Goal: Information Seeking & Learning: Learn about a topic

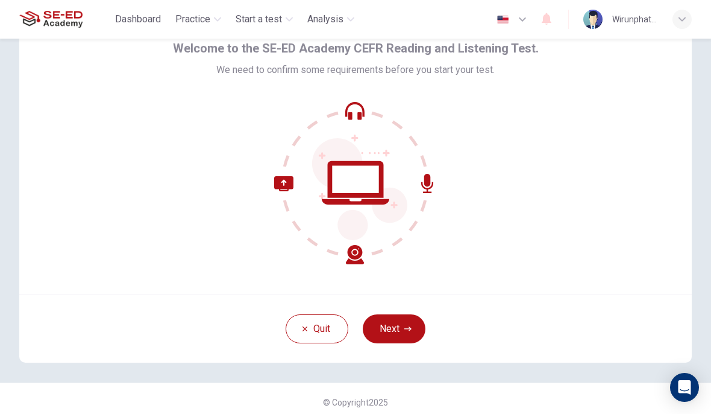
scroll to position [59, 0]
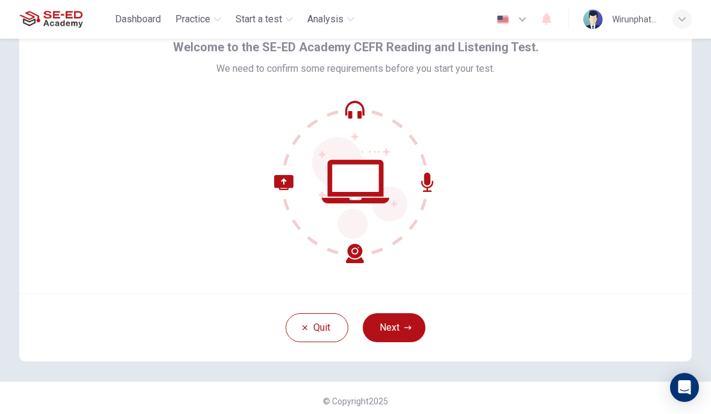
click at [408, 235] on icon at bounding box center [355, 181] width 163 height 163
click at [412, 329] on button "Next" at bounding box center [394, 327] width 63 height 29
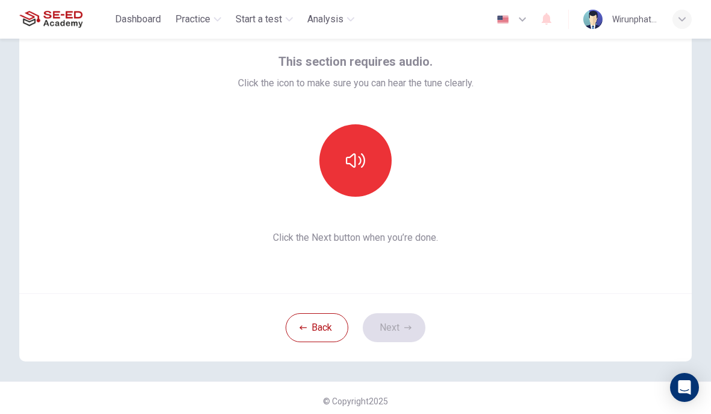
click at [381, 157] on button "button" at bounding box center [355, 160] width 72 height 72
click at [368, 181] on button "button" at bounding box center [355, 160] width 72 height 72
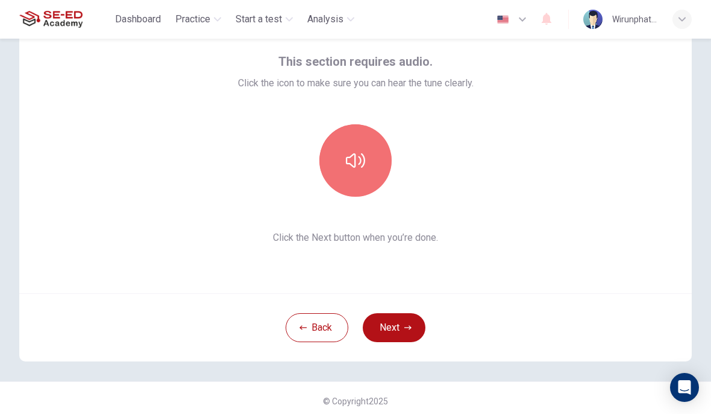
click at [367, 177] on button "button" at bounding box center [355, 160] width 72 height 72
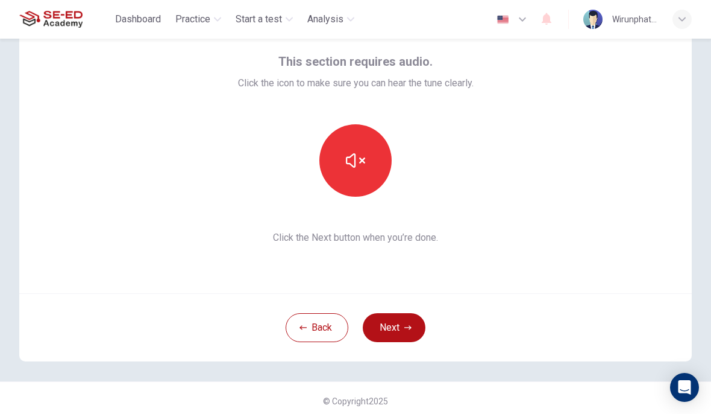
click at [372, 163] on button "button" at bounding box center [355, 160] width 72 height 72
click at [372, 156] on button "button" at bounding box center [355, 160] width 72 height 72
click at [319, 324] on button "Back" at bounding box center [317, 327] width 63 height 29
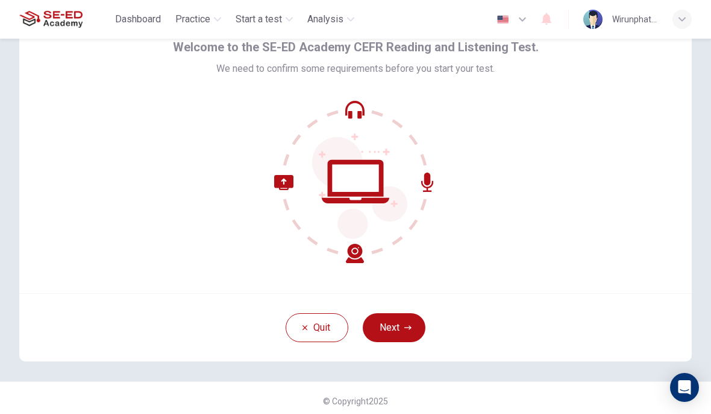
click at [404, 332] on button "Next" at bounding box center [394, 327] width 63 height 29
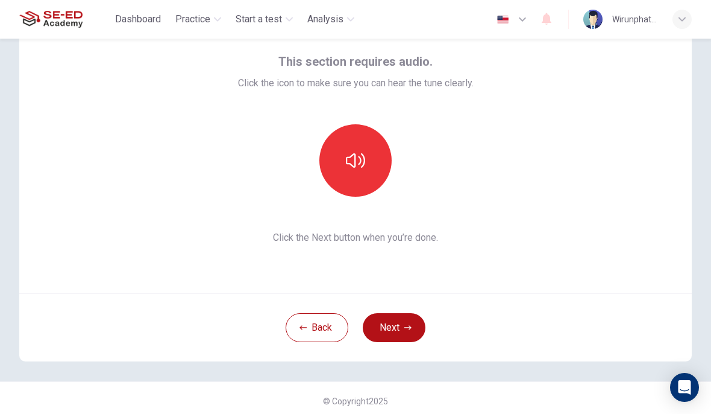
click at [376, 165] on button "button" at bounding box center [355, 160] width 72 height 72
click at [397, 326] on button "Next" at bounding box center [394, 327] width 63 height 29
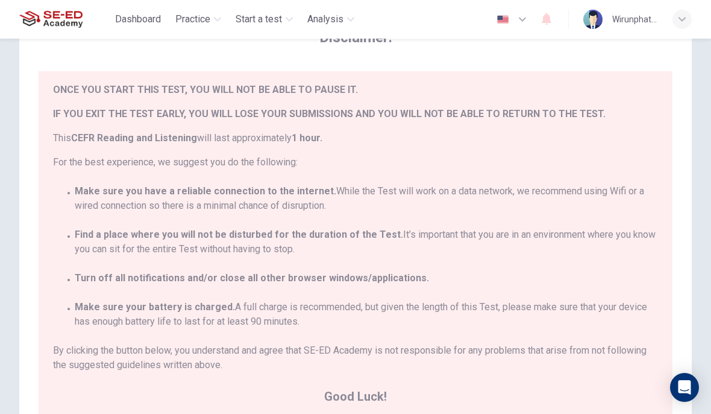
scroll to position [27, 0]
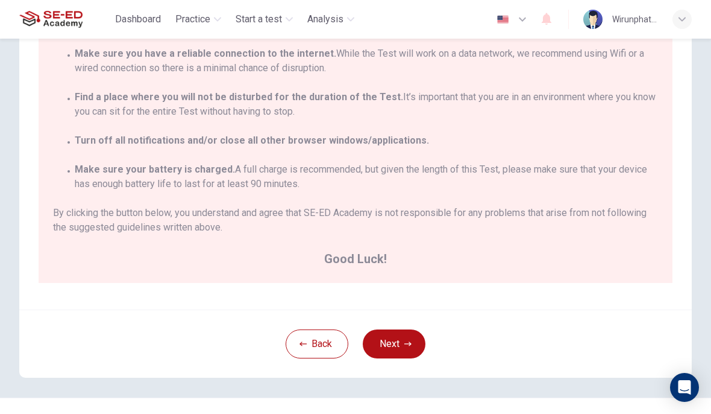
click at [404, 342] on icon "button" at bounding box center [407, 343] width 7 height 7
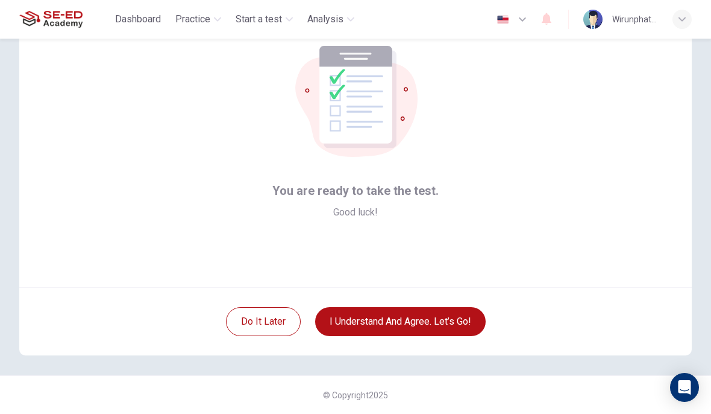
click at [455, 319] on button "I understand and agree. Let’s go!" at bounding box center [400, 321] width 171 height 29
click at [464, 312] on button "I understand and agree. Let’s go!" at bounding box center [400, 321] width 171 height 29
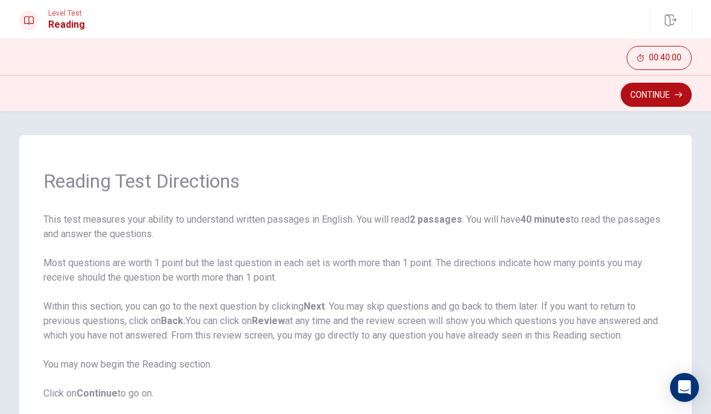
scroll to position [-3, 0]
click at [659, 97] on button "Continue" at bounding box center [656, 95] width 71 height 24
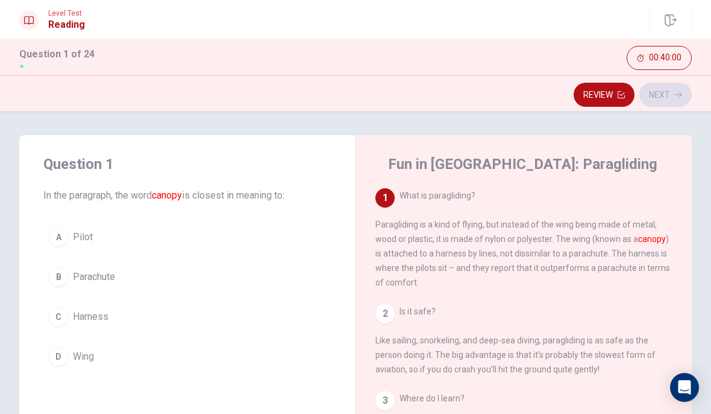
scroll to position [0, 0]
click at [64, 352] on div "D" at bounding box center [58, 356] width 19 height 19
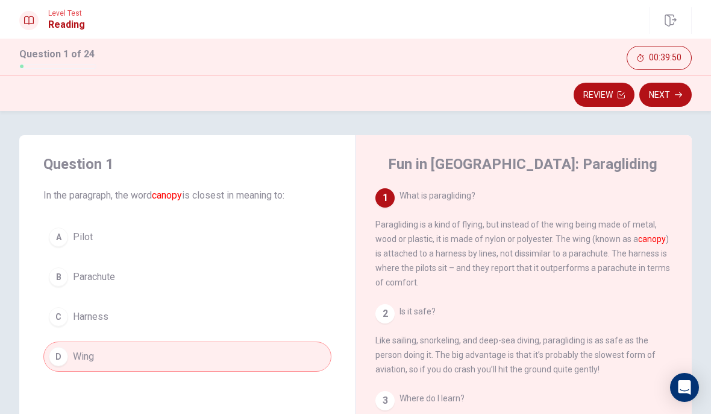
click at [672, 93] on button "Next" at bounding box center [666, 95] width 52 height 24
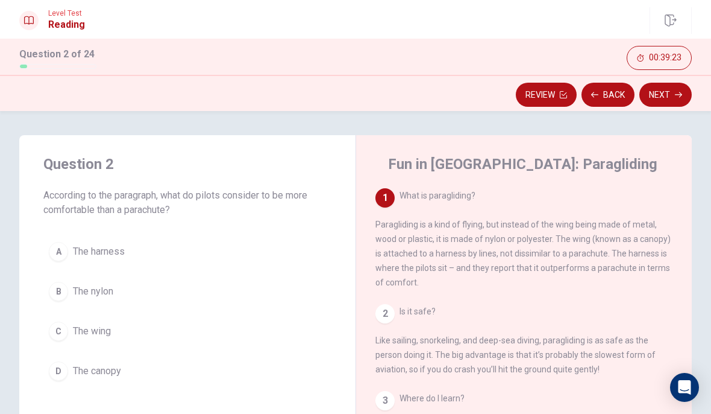
click at [70, 249] on button "A The harness" at bounding box center [187, 251] width 288 height 30
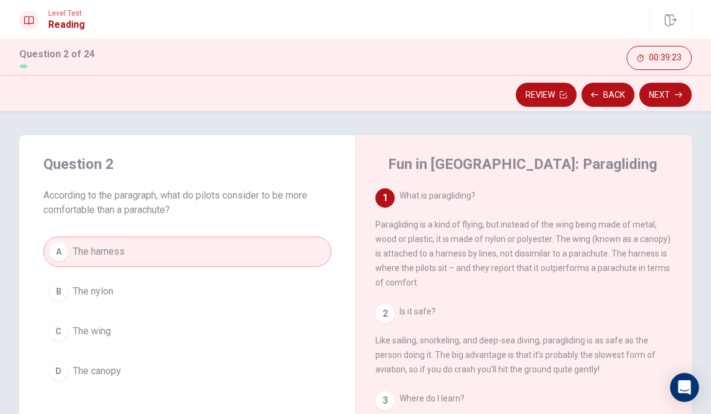
click at [668, 98] on button "Next" at bounding box center [666, 95] width 52 height 24
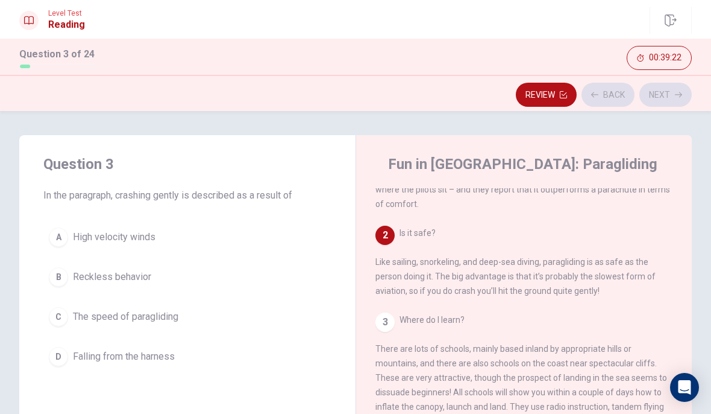
scroll to position [120, 0]
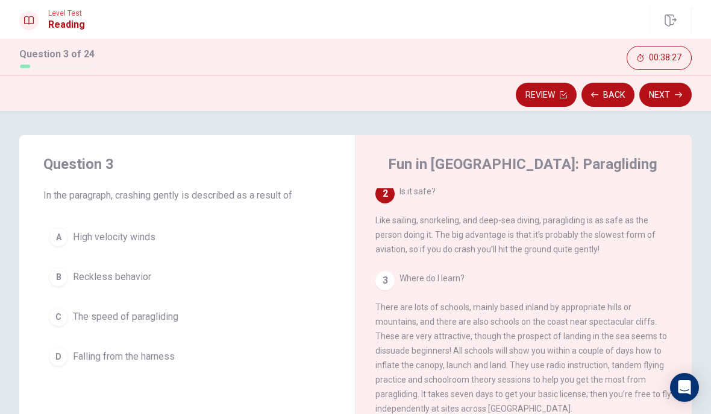
click at [56, 310] on div "C" at bounding box center [58, 316] width 19 height 19
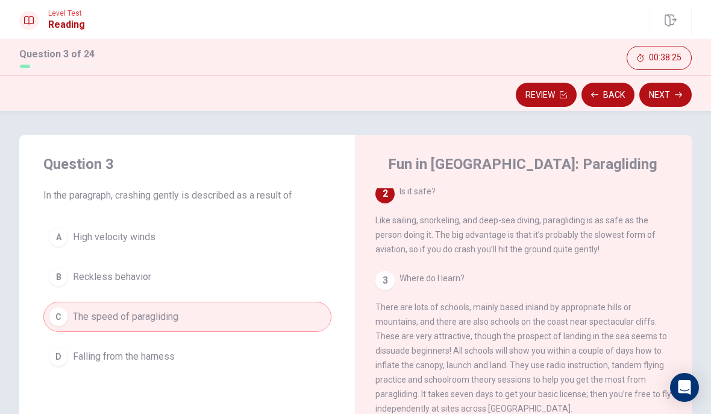
click at [672, 95] on button "Next" at bounding box center [666, 95] width 52 height 24
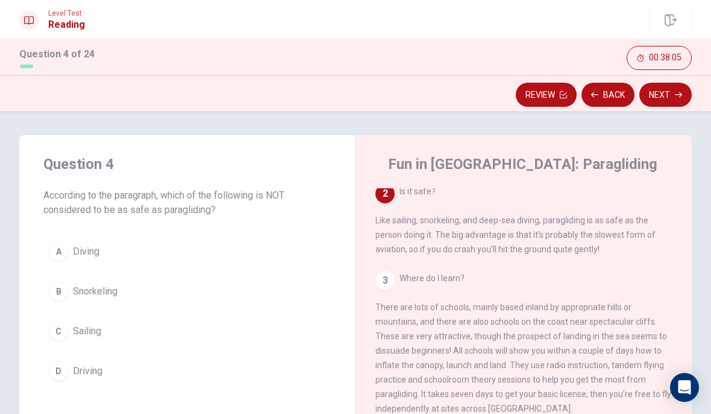
click at [55, 377] on div "D" at bounding box center [58, 370] width 19 height 19
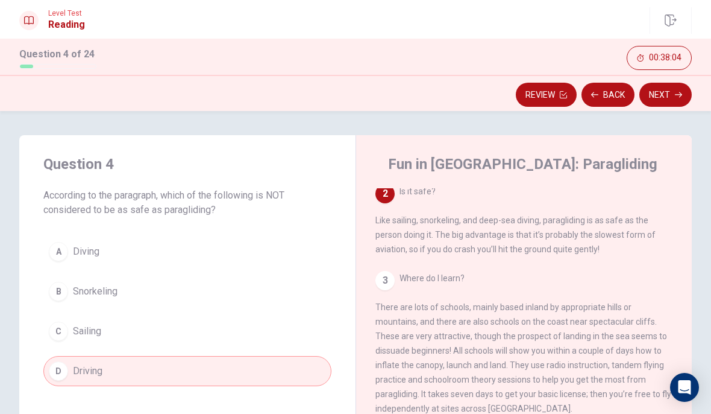
click at [672, 87] on button "Next" at bounding box center [666, 95] width 52 height 24
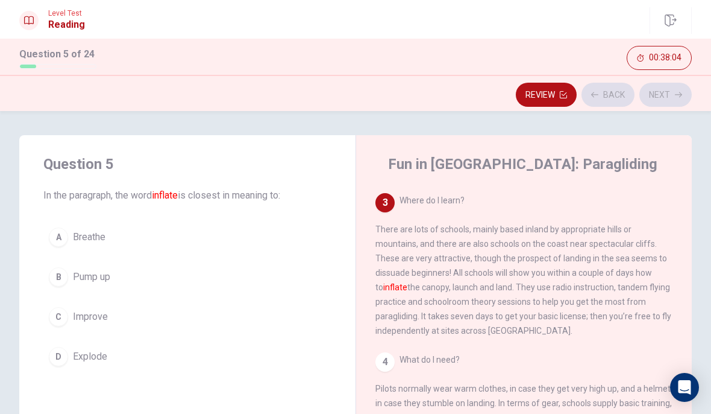
scroll to position [210, 0]
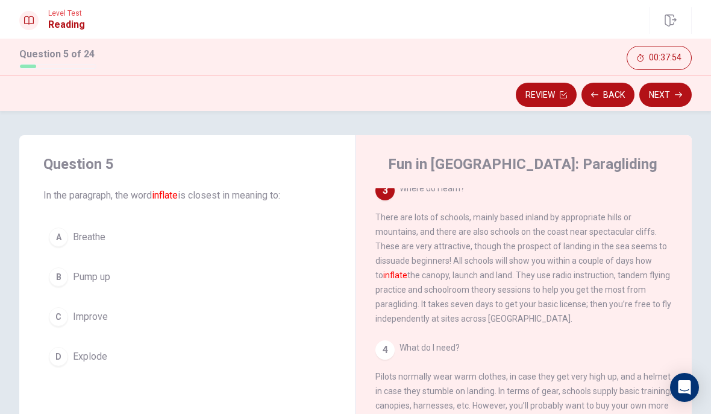
click at [62, 275] on div "B" at bounding box center [58, 276] width 19 height 19
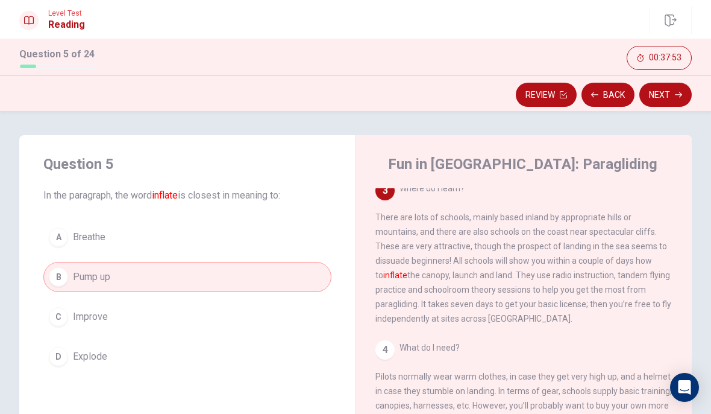
click at [673, 92] on button "Next" at bounding box center [666, 95] width 52 height 24
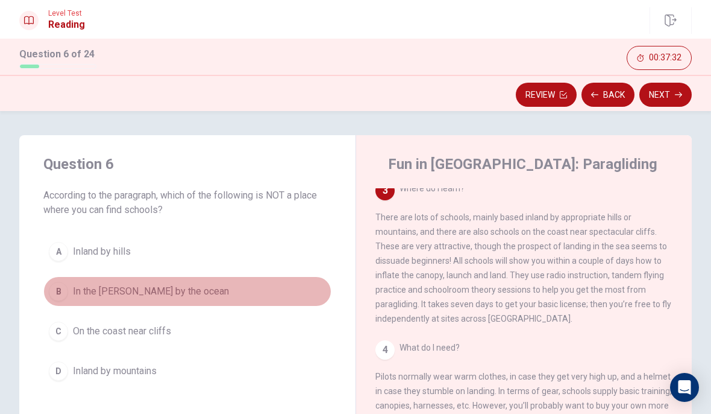
click at [58, 294] on div "B" at bounding box center [58, 291] width 19 height 19
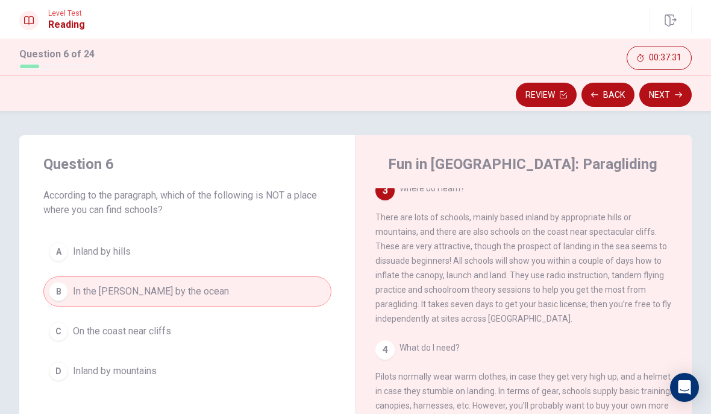
click at [682, 95] on button "Next" at bounding box center [666, 95] width 52 height 24
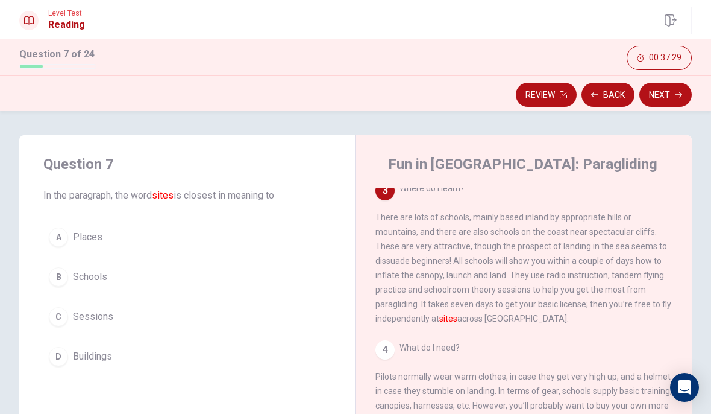
click at [615, 92] on button "Back" at bounding box center [608, 95] width 53 height 24
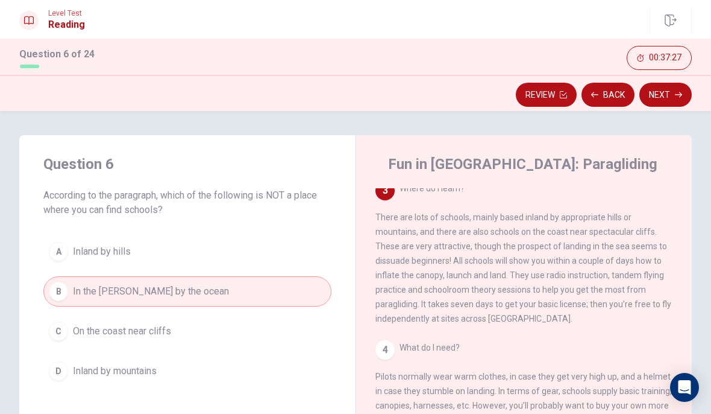
click at [678, 96] on icon "button" at bounding box center [678, 94] width 7 height 7
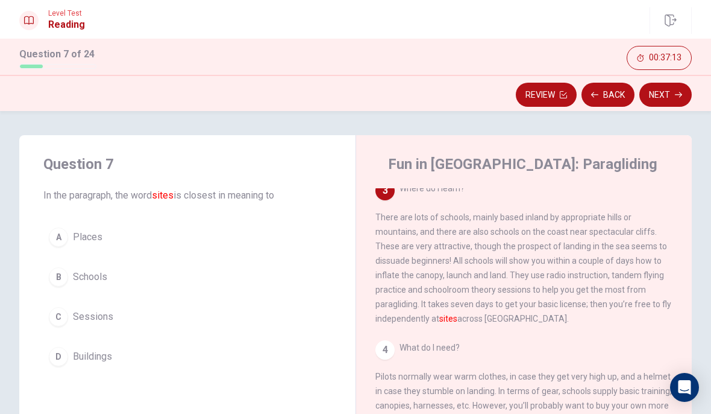
click at [58, 318] on div "C" at bounding box center [58, 316] width 19 height 19
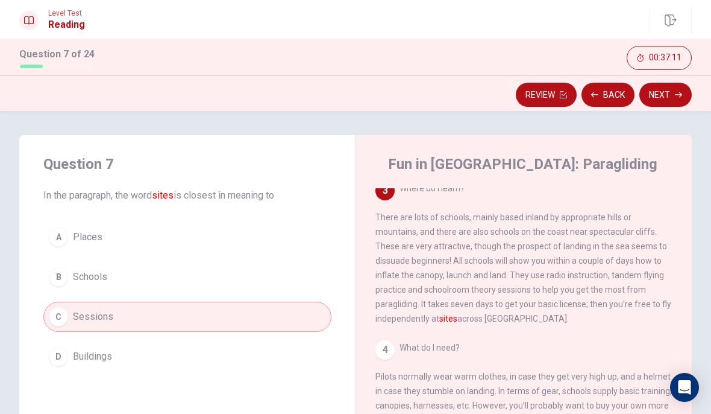
click at [660, 100] on button "Next" at bounding box center [666, 95] width 52 height 24
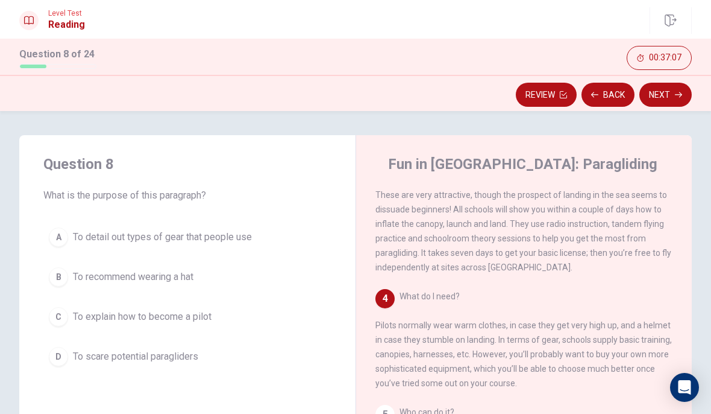
scroll to position [283, 0]
click at [55, 274] on div "B" at bounding box center [58, 276] width 19 height 19
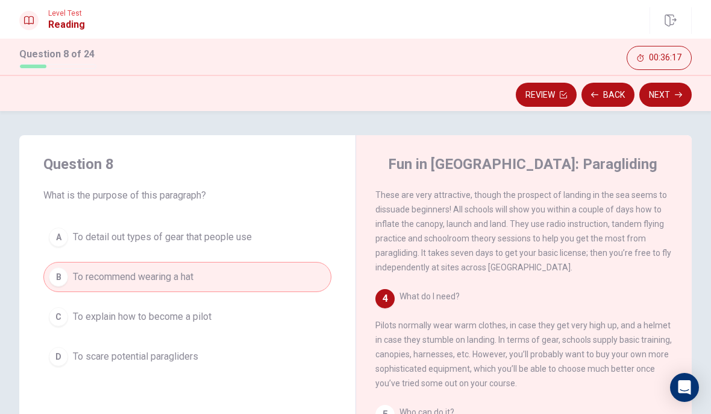
click at [75, 232] on span "To detail out types of gear that people use" at bounding box center [162, 237] width 179 height 14
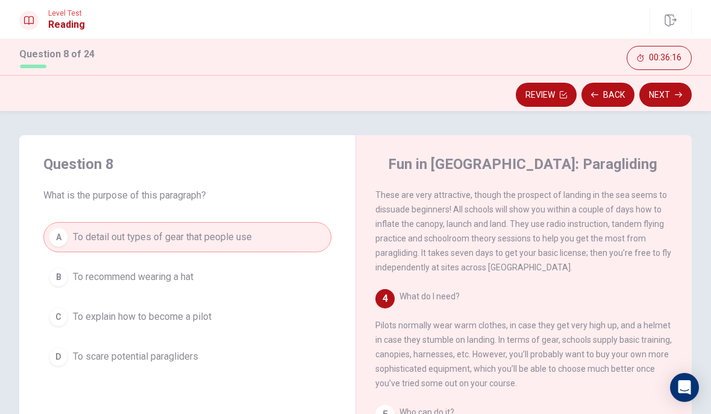
click at [667, 96] on button "Next" at bounding box center [666, 95] width 52 height 24
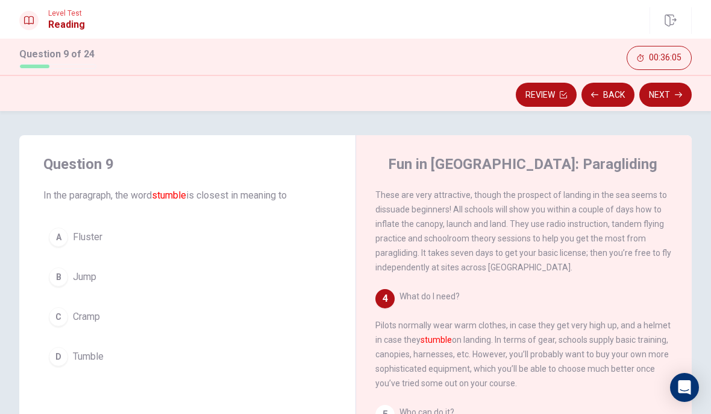
click at [56, 322] on div "C" at bounding box center [58, 316] width 19 height 19
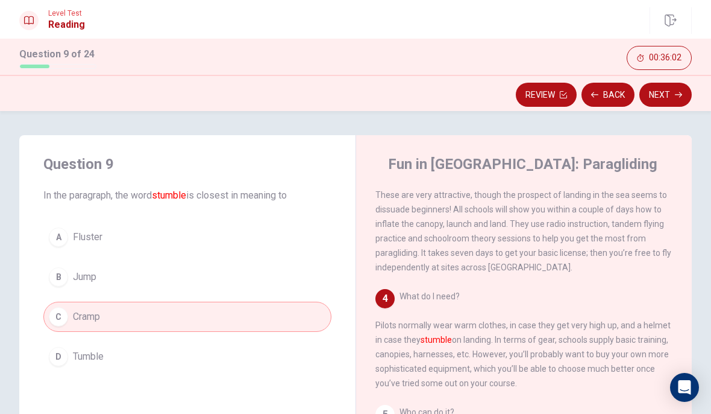
click at [674, 92] on button "Next" at bounding box center [666, 95] width 52 height 24
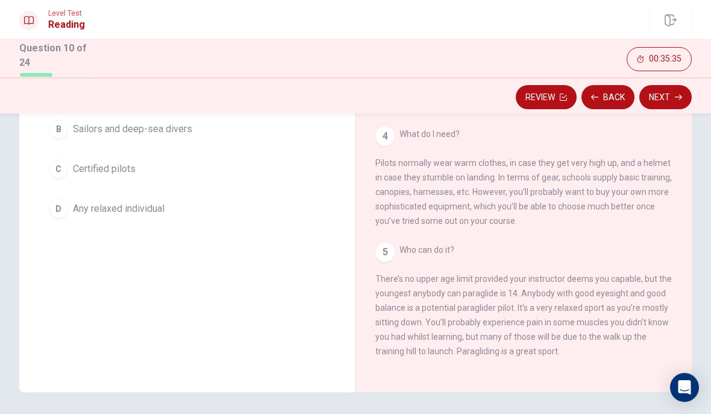
scroll to position [164, 0]
click at [384, 247] on div "5" at bounding box center [385, 252] width 19 height 19
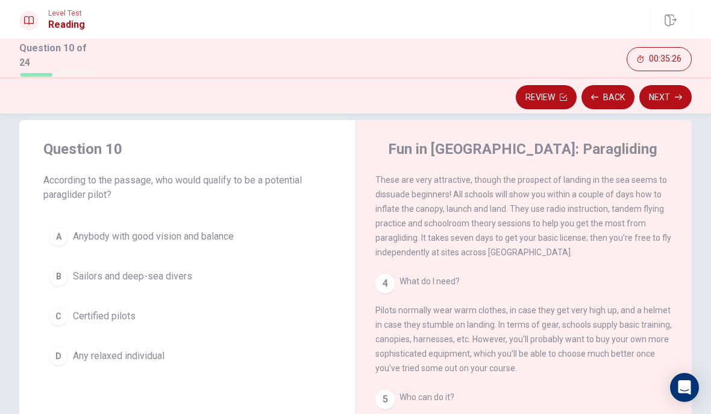
scroll to position [19, 0]
click at [61, 228] on div "A" at bounding box center [58, 234] width 19 height 19
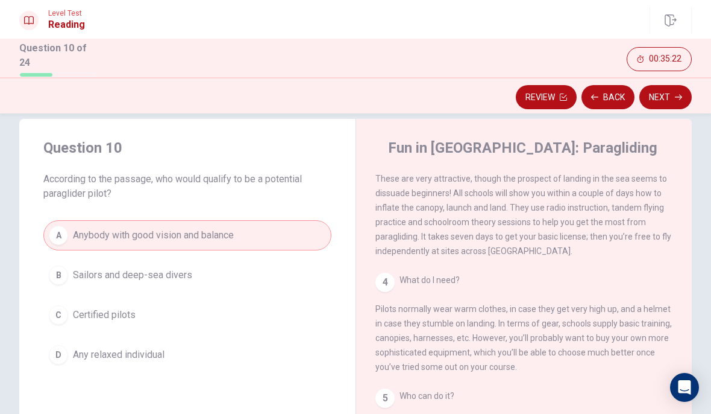
click at [673, 97] on button "Next" at bounding box center [666, 97] width 52 height 24
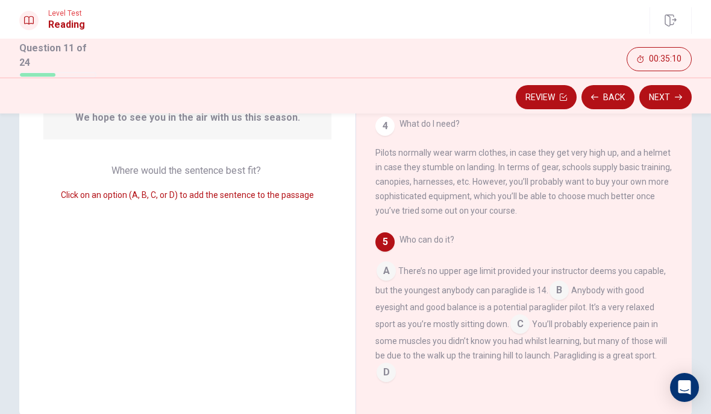
scroll to position [312, 0]
click at [389, 365] on input at bounding box center [386, 372] width 19 height 19
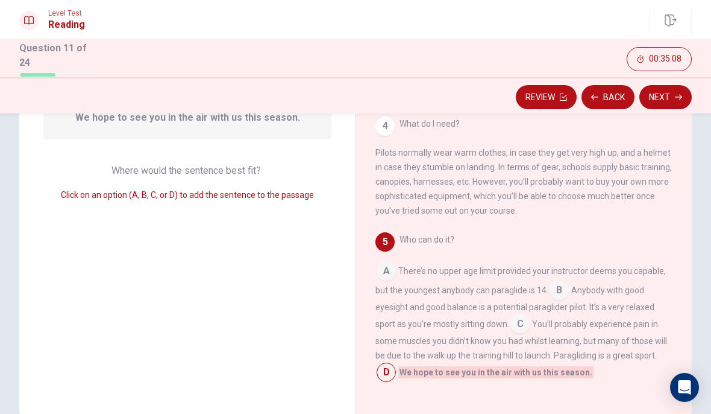
click at [669, 96] on button "Next" at bounding box center [666, 97] width 52 height 24
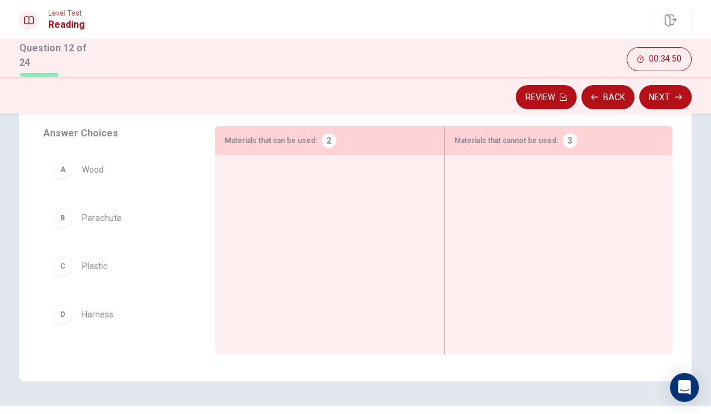
scroll to position [180, 0]
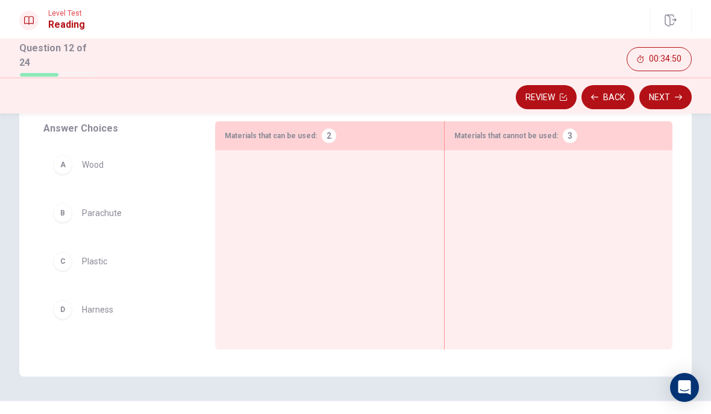
click at [59, 207] on div "B" at bounding box center [62, 212] width 19 height 19
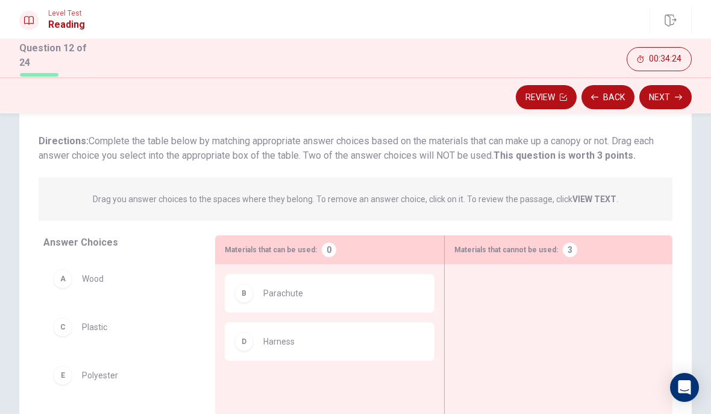
scroll to position [68, 0]
click at [609, 95] on button "Back" at bounding box center [608, 97] width 53 height 24
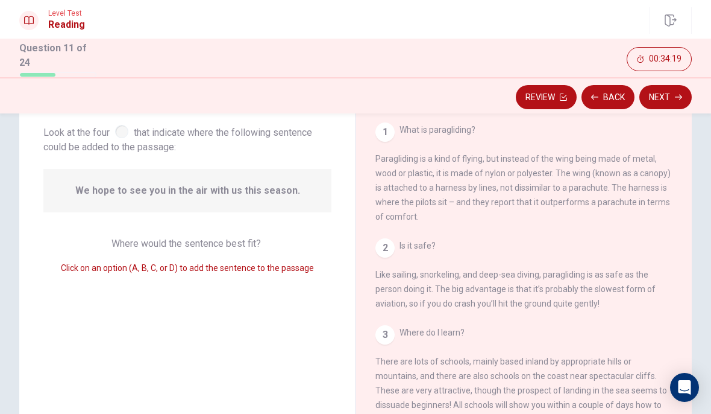
scroll to position [0, 0]
click at [670, 90] on button "Next" at bounding box center [666, 97] width 52 height 24
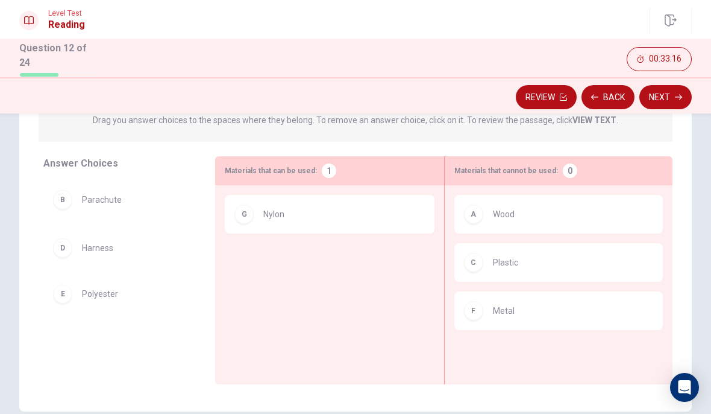
scroll to position [127, 0]
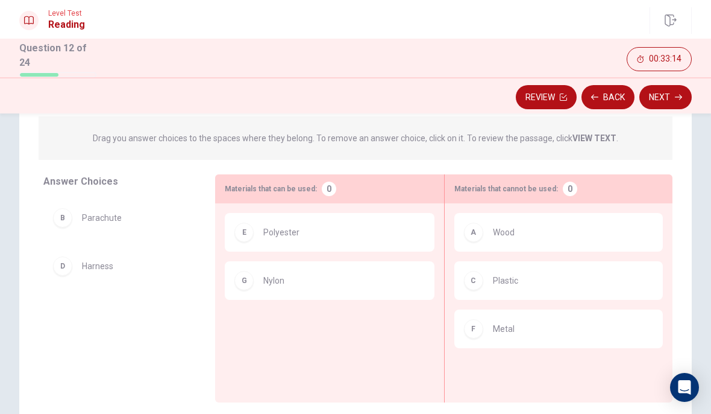
click at [659, 99] on button "Next" at bounding box center [666, 97] width 52 height 24
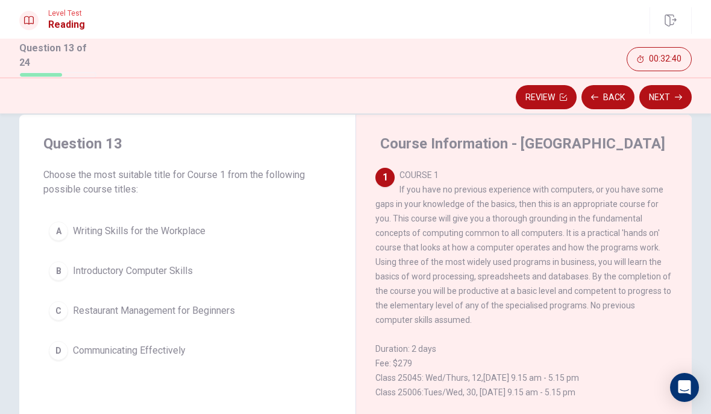
scroll to position [22, 0]
click at [68, 259] on button "B Introductory Computer Skills" at bounding box center [187, 271] width 288 height 30
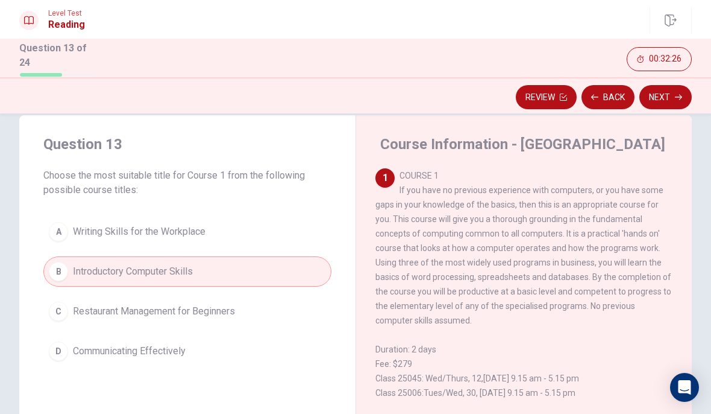
click at [670, 95] on button "Next" at bounding box center [666, 97] width 52 height 24
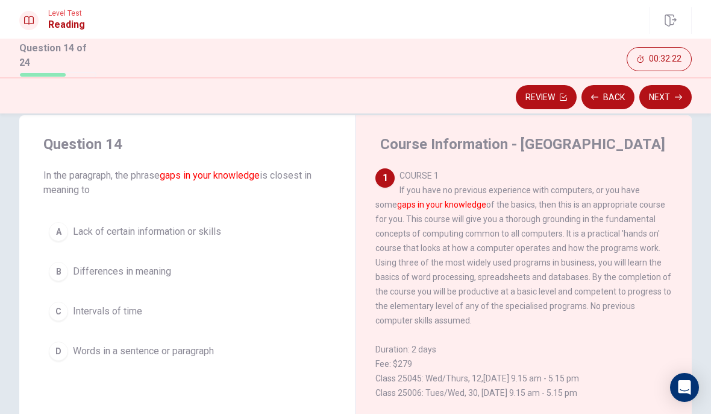
click at [196, 230] on span "Lack of certain information or skills" at bounding box center [147, 231] width 148 height 14
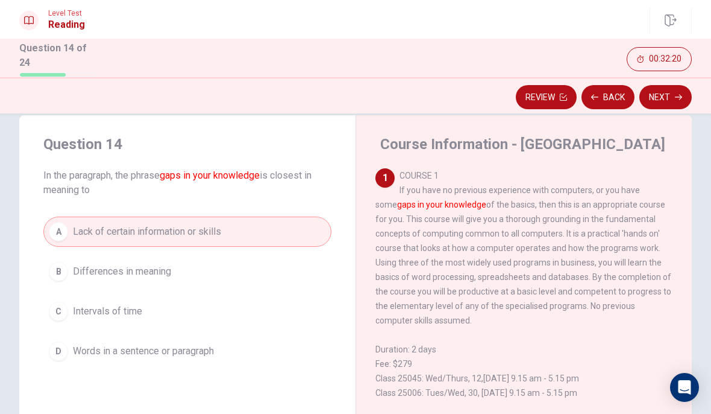
click at [673, 90] on button "Next" at bounding box center [666, 97] width 52 height 24
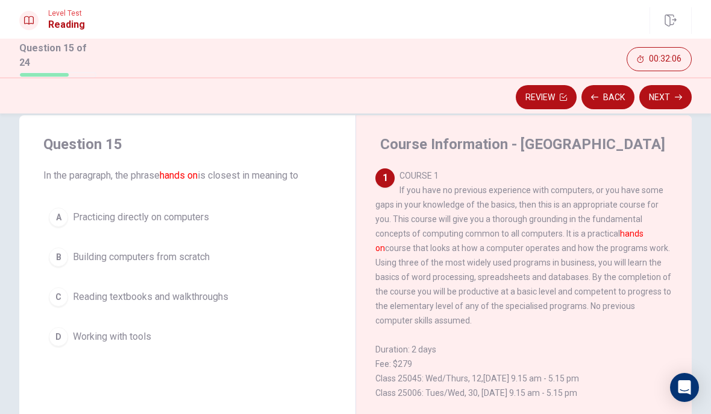
click at [177, 214] on span "Practicing directly on computers" at bounding box center [141, 217] width 136 height 14
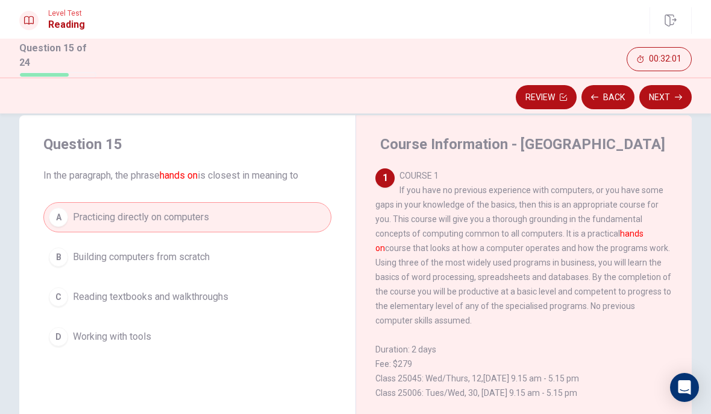
click at [669, 91] on button "Next" at bounding box center [666, 97] width 52 height 24
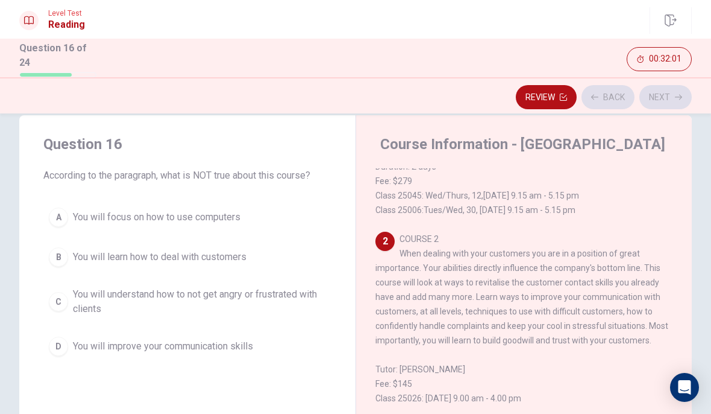
scroll to position [210, 0]
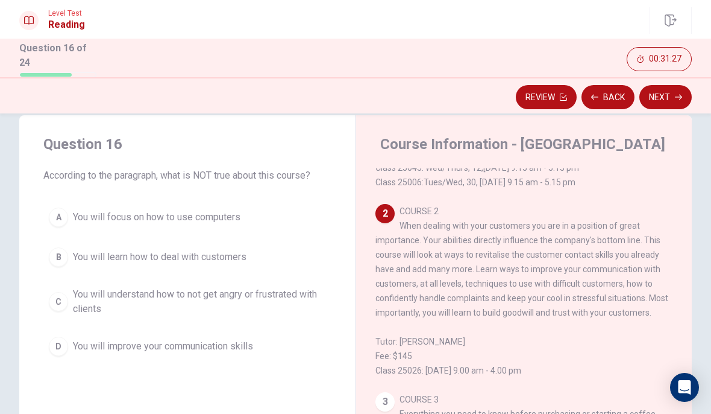
click at [59, 207] on div "A" at bounding box center [58, 216] width 19 height 19
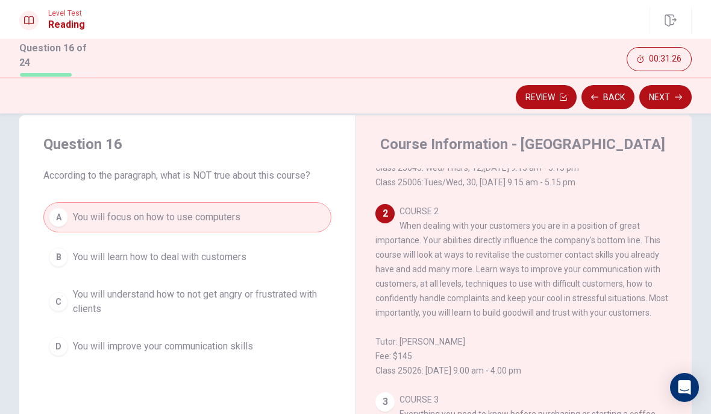
click at [672, 102] on button "Next" at bounding box center [666, 97] width 52 height 24
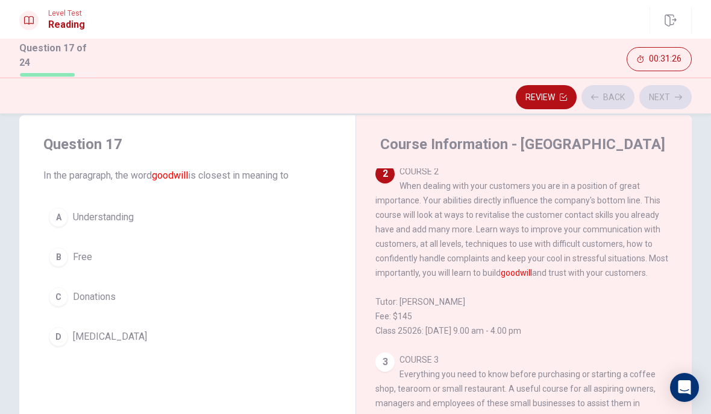
scroll to position [256, 0]
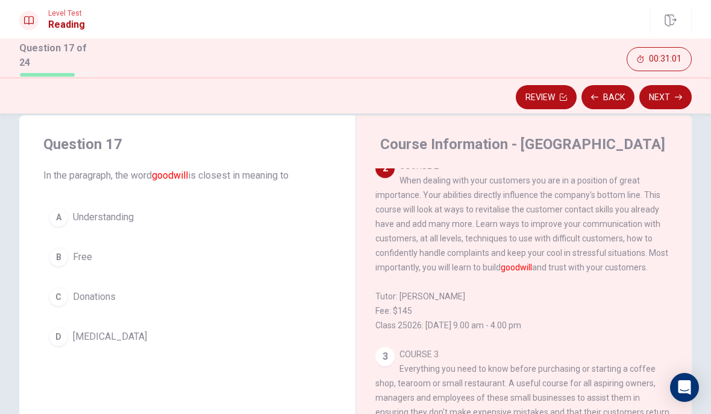
click at [61, 212] on div "A" at bounding box center [58, 216] width 19 height 19
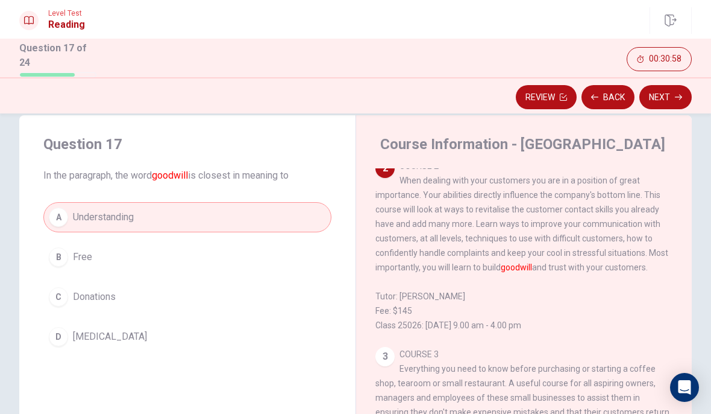
click at [672, 98] on button "Next" at bounding box center [666, 97] width 52 height 24
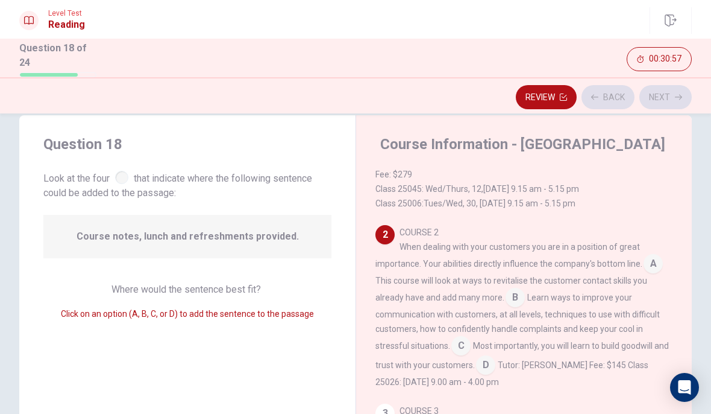
scroll to position [193, 0]
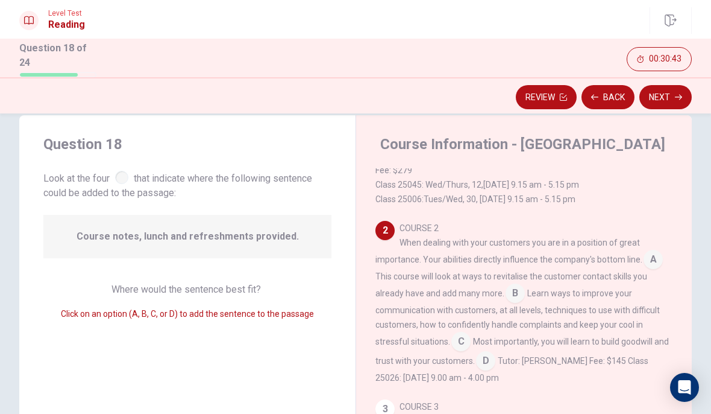
click at [480, 366] on input at bounding box center [485, 361] width 19 height 19
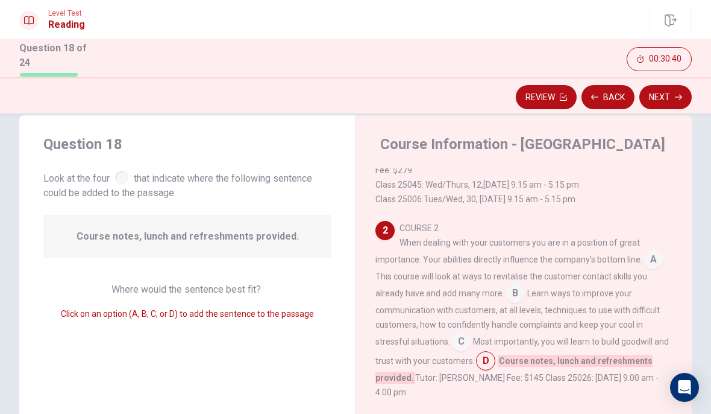
click at [664, 92] on button "Next" at bounding box center [666, 97] width 52 height 24
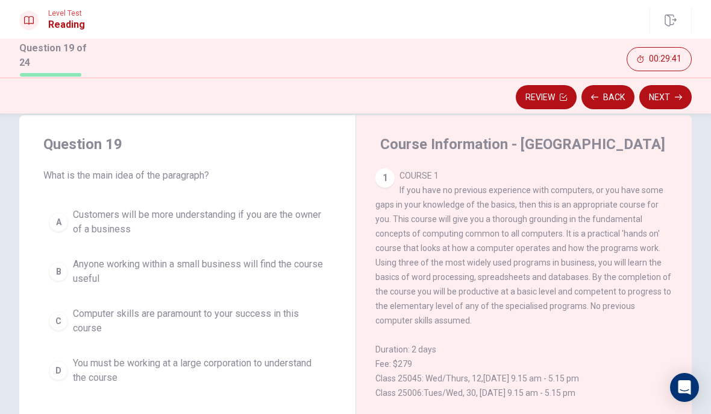
scroll to position [-1, 0]
click at [609, 93] on button "Back" at bounding box center [608, 97] width 53 height 24
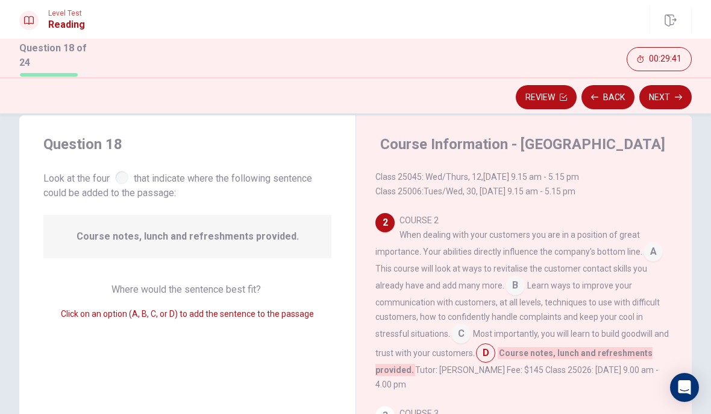
scroll to position [208, 0]
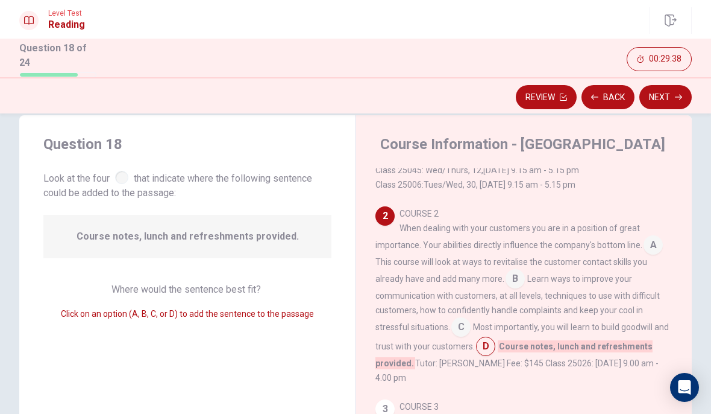
click at [669, 94] on button "Next" at bounding box center [666, 97] width 52 height 24
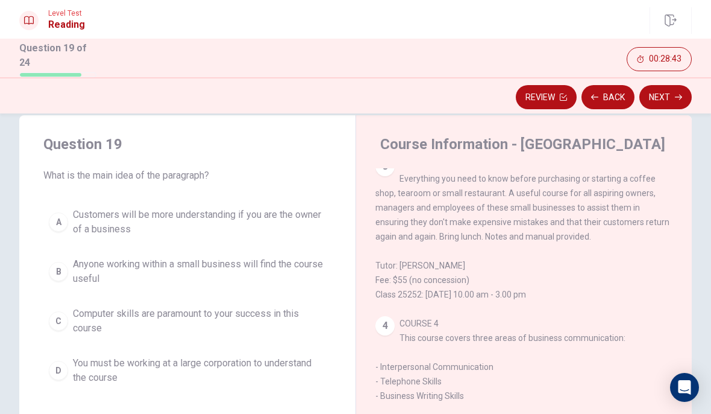
scroll to position [445, 0]
click at [254, 262] on span "Anyone working within a small business will find the course useful" at bounding box center [199, 271] width 253 height 29
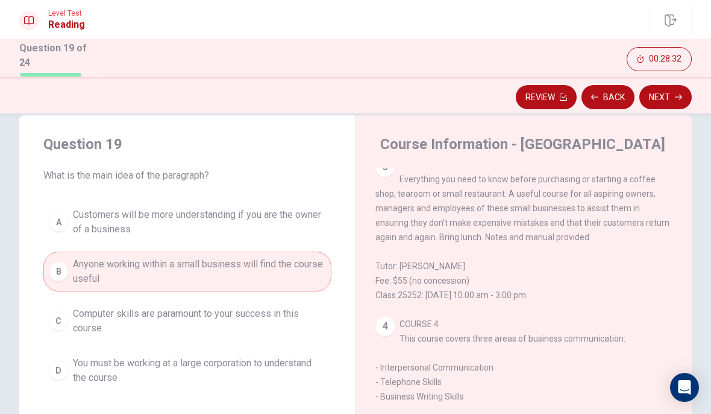
click at [665, 99] on button "Next" at bounding box center [666, 97] width 52 height 24
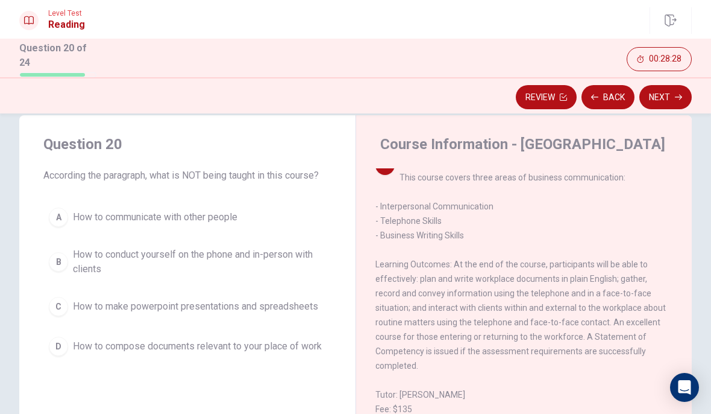
scroll to position [608, 0]
click at [305, 311] on button "C How to make powerpoint presentations and spreadsheets" at bounding box center [187, 306] width 288 height 30
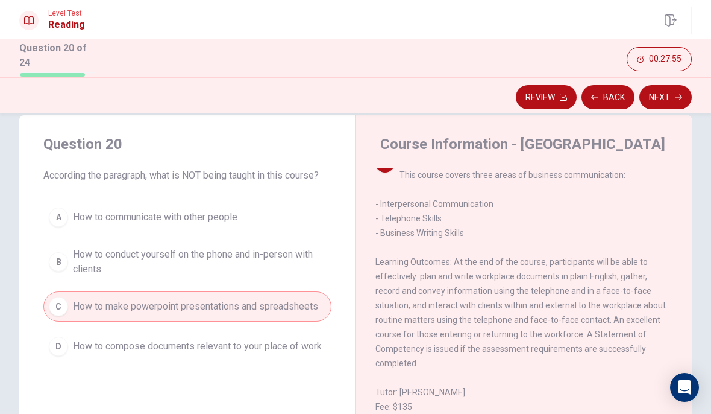
click at [656, 86] on button "Next" at bounding box center [666, 97] width 52 height 24
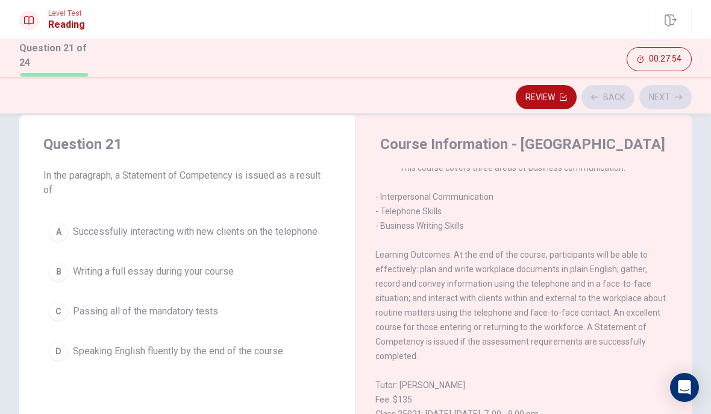
scroll to position [616, 0]
click at [209, 306] on span "Passing all of the mandatory tests" at bounding box center [145, 311] width 145 height 14
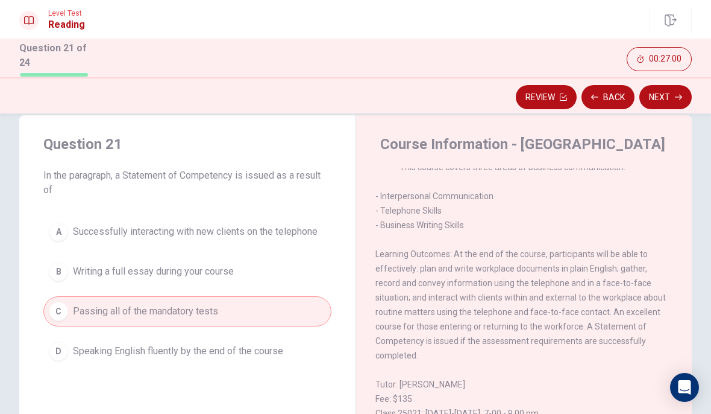
click at [667, 85] on button "Next" at bounding box center [666, 97] width 52 height 24
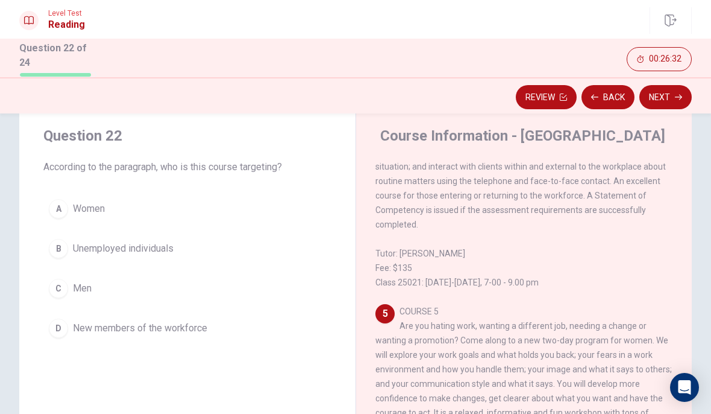
scroll to position [30, 0]
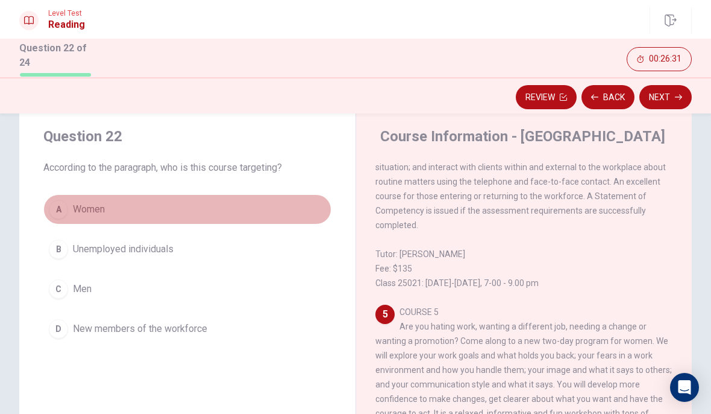
click at [211, 207] on button "A Women" at bounding box center [187, 209] width 288 height 30
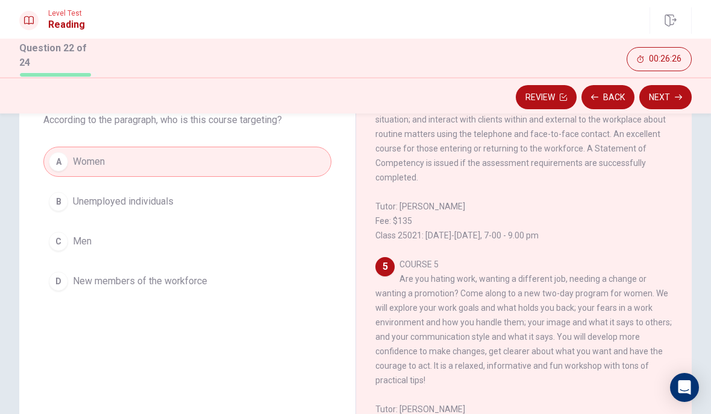
scroll to position [79, 0]
click at [664, 96] on button "Next" at bounding box center [666, 97] width 52 height 24
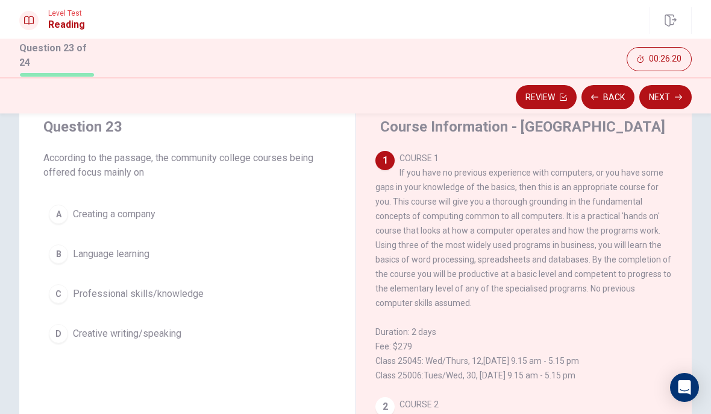
scroll to position [36, 0]
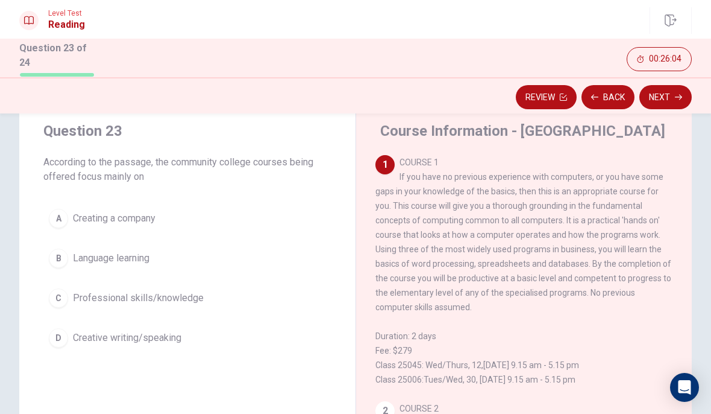
click at [128, 218] on span "Creating a company" at bounding box center [114, 218] width 83 height 14
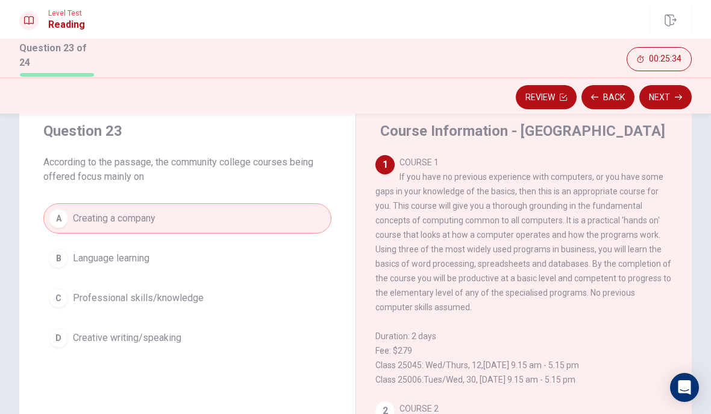
click at [142, 299] on span "Professional skills/knowledge" at bounding box center [138, 298] width 131 height 14
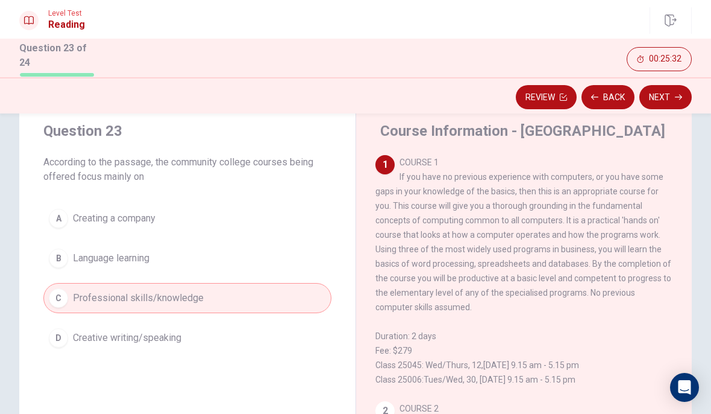
click at [667, 96] on button "Next" at bounding box center [666, 97] width 52 height 24
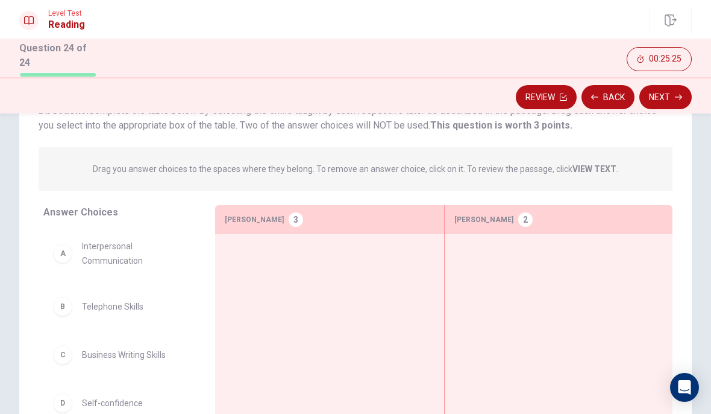
scroll to position [95, 0]
click at [611, 92] on button "Back" at bounding box center [608, 97] width 53 height 24
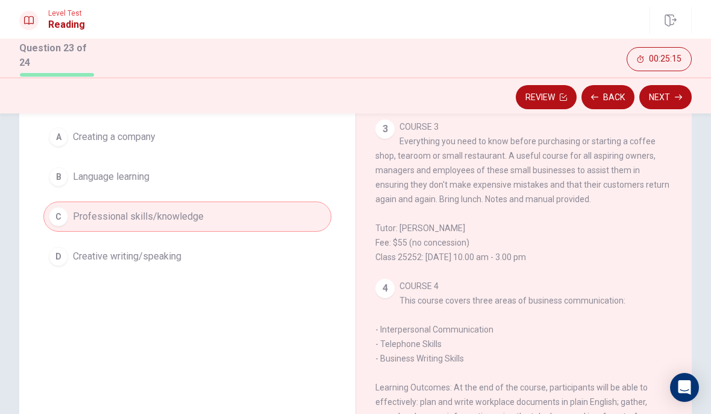
scroll to position [389, 0]
click at [659, 92] on button "Next" at bounding box center [666, 97] width 52 height 24
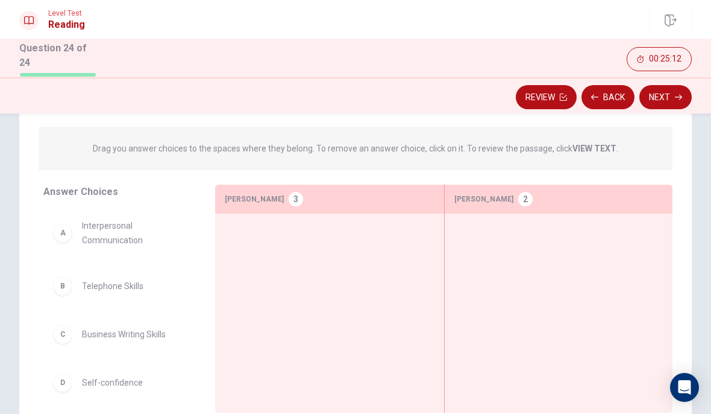
click at [603, 93] on button "Back" at bounding box center [608, 97] width 53 height 24
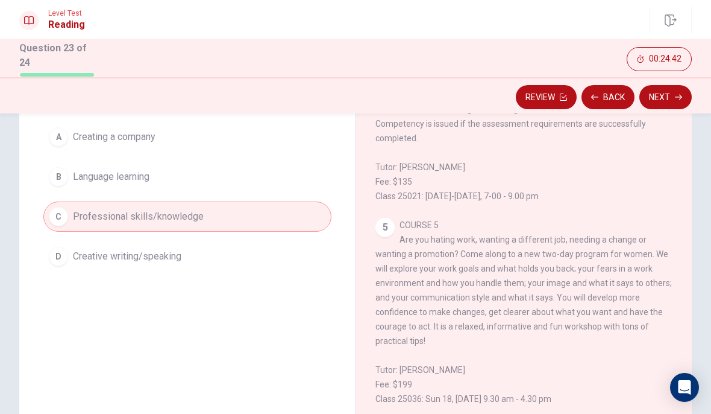
scroll to position [766, 0]
click at [673, 91] on button "Next" at bounding box center [666, 97] width 52 height 24
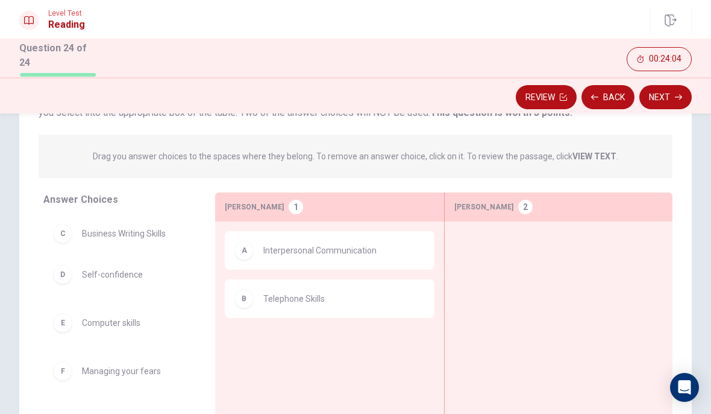
scroll to position [0, 0]
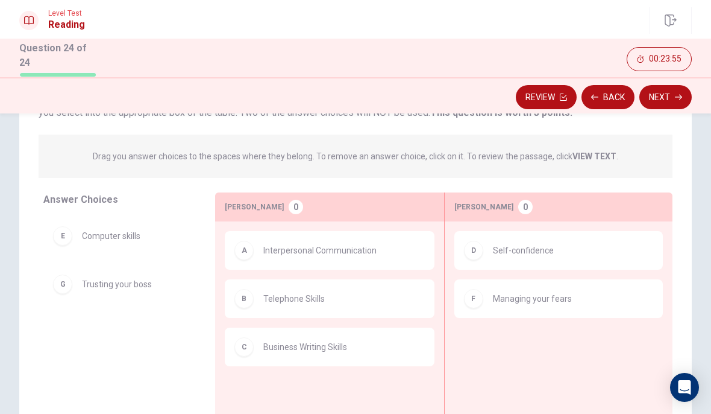
click at [681, 88] on button "Next" at bounding box center [666, 97] width 52 height 24
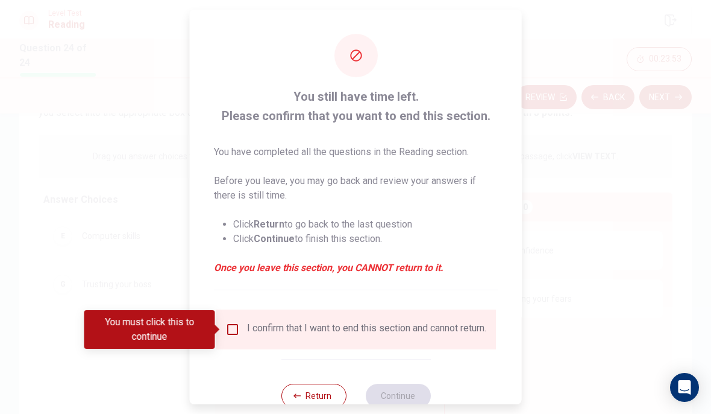
click at [233, 326] on input "You must click this to continue" at bounding box center [232, 329] width 14 height 14
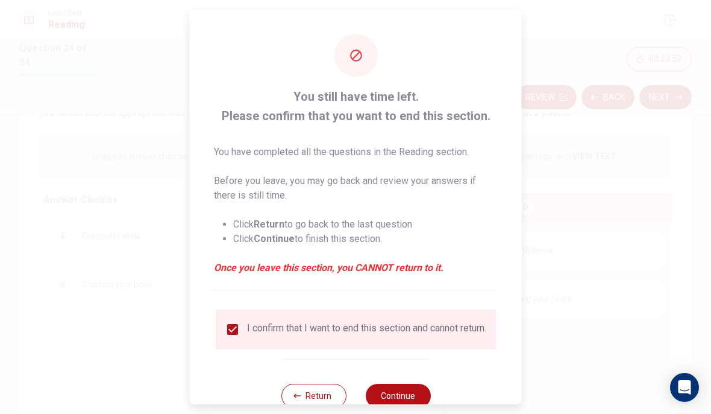
click at [420, 397] on button "Continue" at bounding box center [397, 395] width 65 height 24
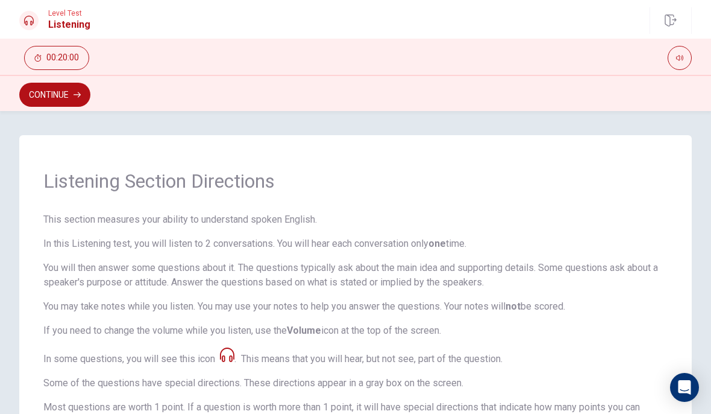
click at [679, 63] on button "button" at bounding box center [680, 58] width 24 height 24
type input "1"
click at [681, 59] on icon "button" at bounding box center [679, 57] width 7 height 5
click at [679, 58] on icon "button" at bounding box center [679, 57] width 7 height 7
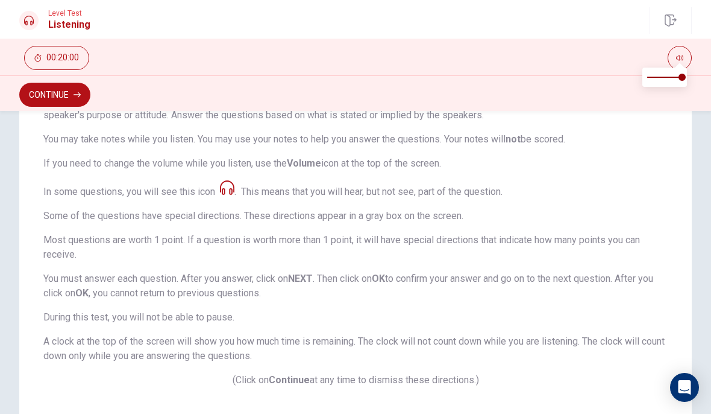
scroll to position [168, 0]
click at [226, 189] on icon at bounding box center [227, 186] width 14 height 14
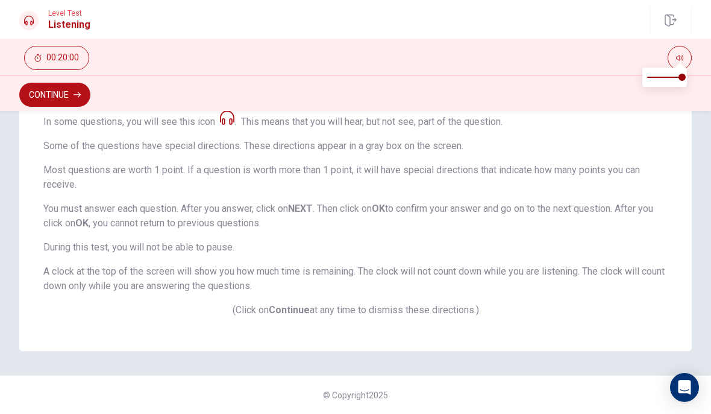
click at [67, 100] on button "Continue" at bounding box center [54, 95] width 71 height 24
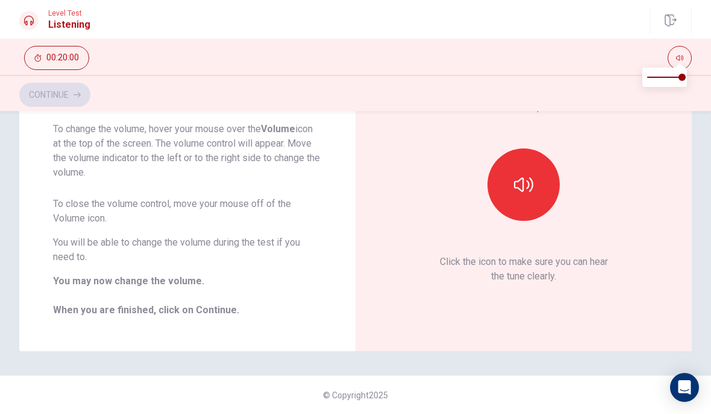
scroll to position [102, 0]
click at [524, 175] on icon "button" at bounding box center [523, 184] width 19 height 19
click at [529, 179] on icon "button" at bounding box center [523, 184] width 19 height 19
click at [62, 105] on button "Continue" at bounding box center [54, 95] width 71 height 24
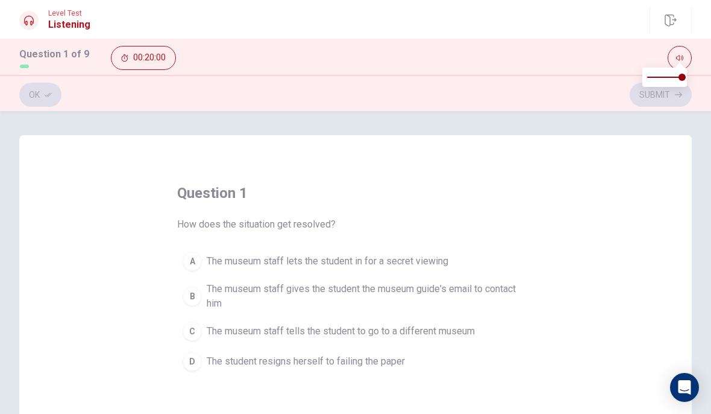
scroll to position [0, 0]
click at [499, 288] on span "The museum staff gives the student the museum guide's email to contact him" at bounding box center [368, 296] width 322 height 29
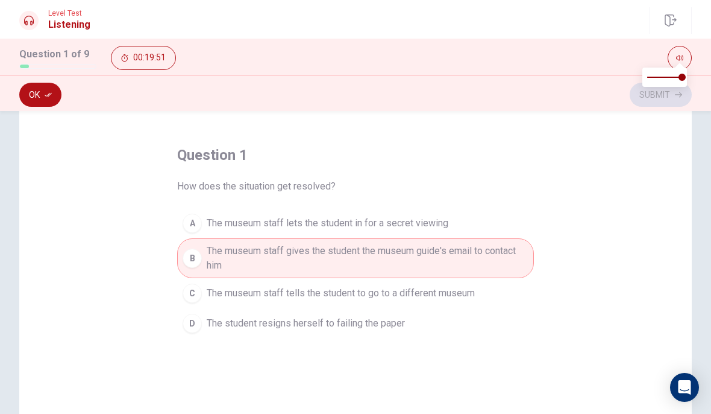
scroll to position [37, 0]
click at [36, 98] on button "Ok" at bounding box center [40, 95] width 42 height 24
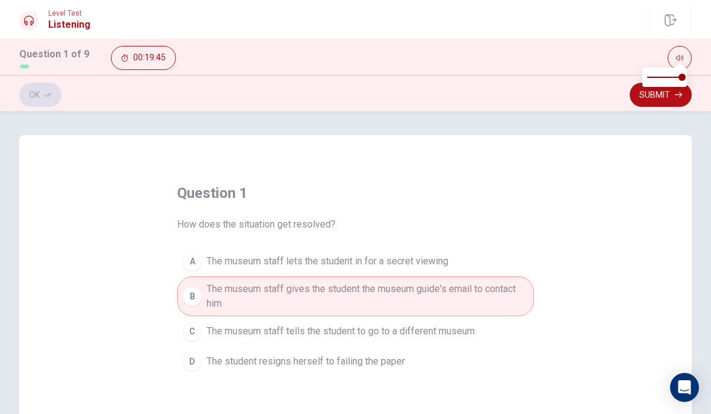
scroll to position [0, 0]
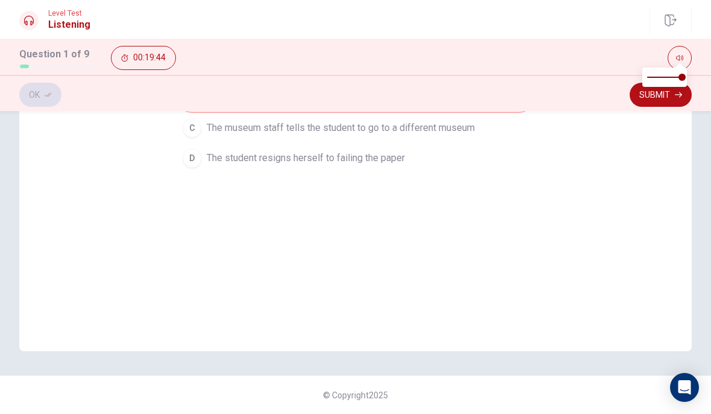
click at [661, 101] on button "Submit" at bounding box center [661, 95] width 62 height 24
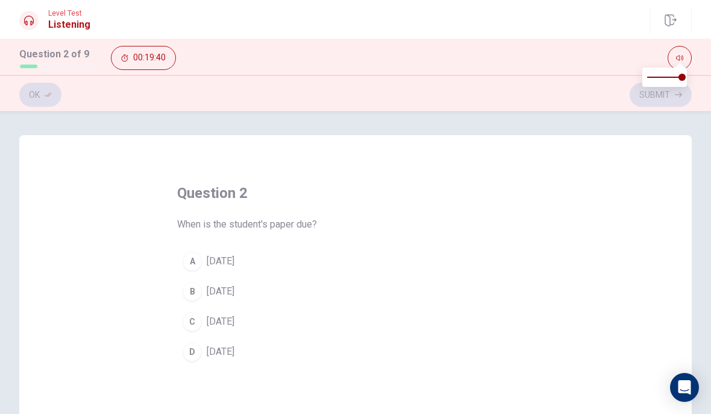
click at [193, 354] on div "D" at bounding box center [192, 351] width 19 height 19
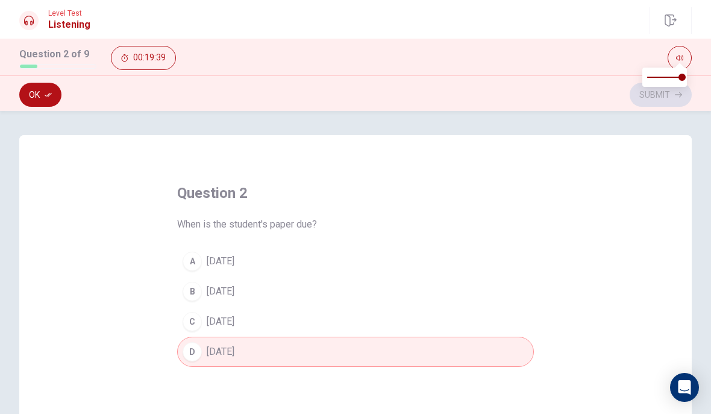
click at [38, 92] on button "Ok" at bounding box center [40, 95] width 42 height 24
click at [667, 93] on button "Submit" at bounding box center [661, 95] width 62 height 24
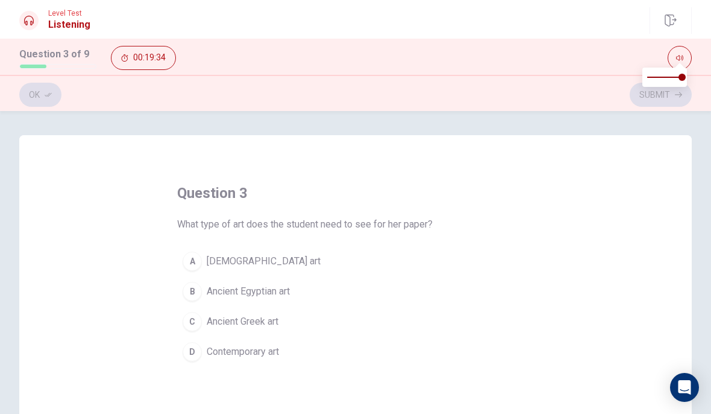
click at [194, 266] on div "A" at bounding box center [192, 260] width 19 height 19
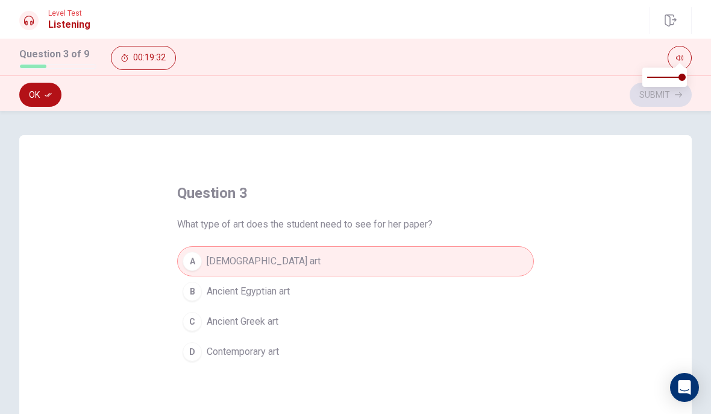
click at [38, 92] on button "Ok" at bounding box center [40, 95] width 42 height 24
click at [675, 91] on button "Submit" at bounding box center [661, 95] width 62 height 24
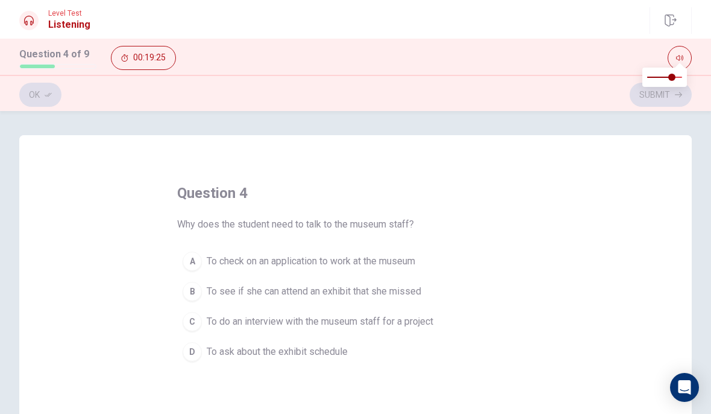
click at [195, 291] on div "B" at bounding box center [192, 291] width 19 height 19
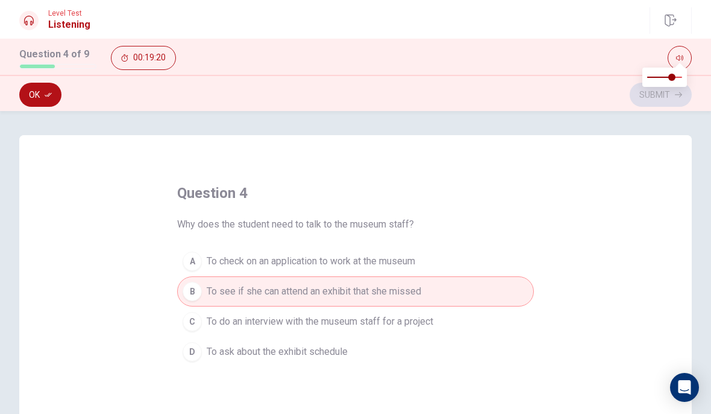
click at [39, 94] on button "Ok" at bounding box center [40, 95] width 42 height 24
click at [28, 88] on div "Ok Submit" at bounding box center [355, 94] width 673 height 23
click at [209, 358] on span "To ask about the exhibit schedule" at bounding box center [277, 351] width 141 height 14
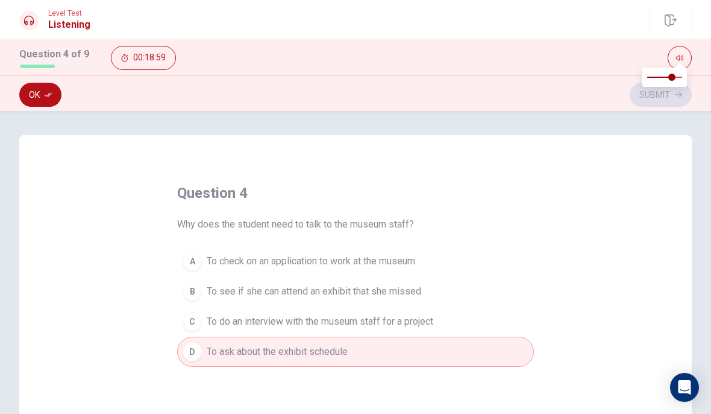
click at [189, 295] on div "B" at bounding box center [192, 291] width 19 height 19
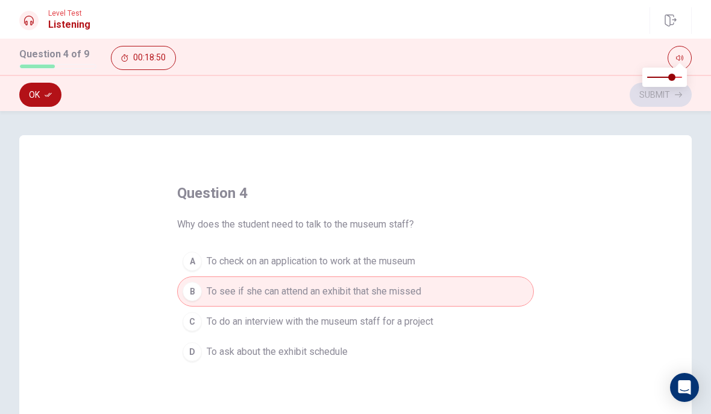
click at [42, 86] on button "Ok" at bounding box center [40, 95] width 42 height 24
click at [669, 95] on button "Submit" at bounding box center [661, 95] width 62 height 24
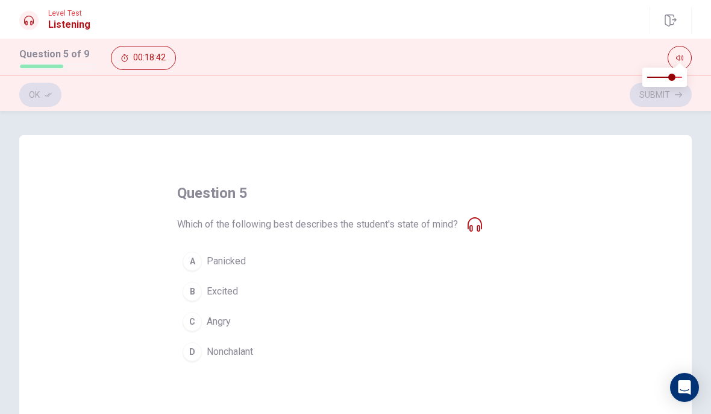
click at [193, 262] on div "A" at bounding box center [192, 260] width 19 height 19
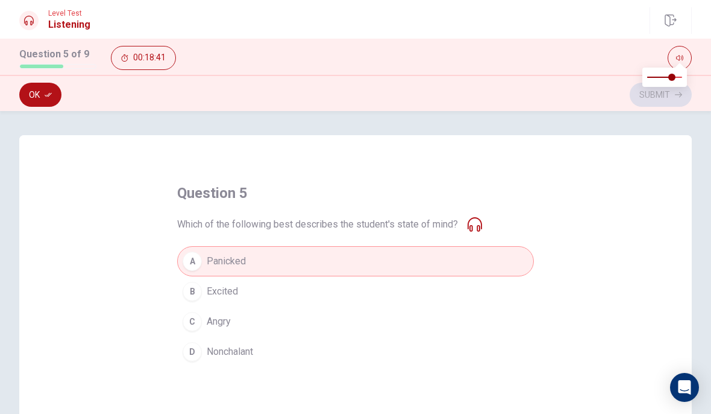
click at [45, 98] on button "Ok" at bounding box center [40, 95] width 42 height 24
click at [672, 95] on button "Submit" at bounding box center [661, 95] width 62 height 24
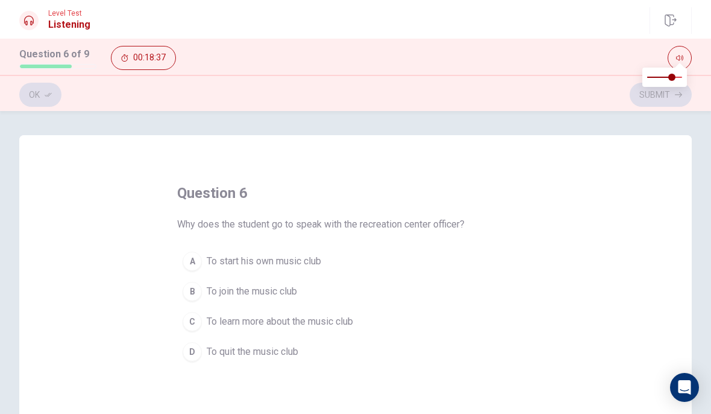
click at [283, 285] on span "To join the music club" at bounding box center [252, 291] width 90 height 14
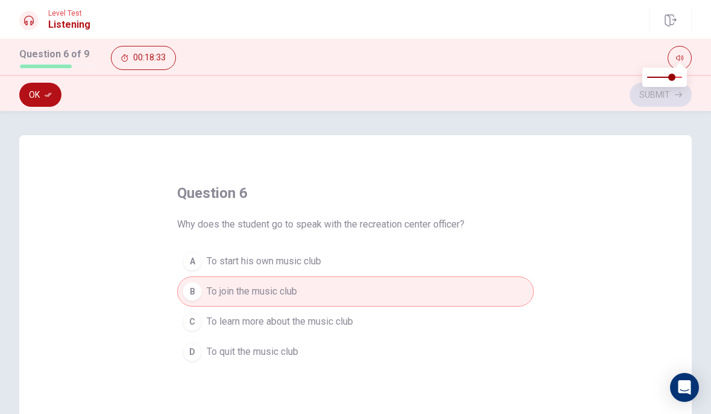
click at [39, 95] on button "Ok" at bounding box center [40, 95] width 42 height 24
click at [670, 98] on button "Submit" at bounding box center [661, 95] width 62 height 24
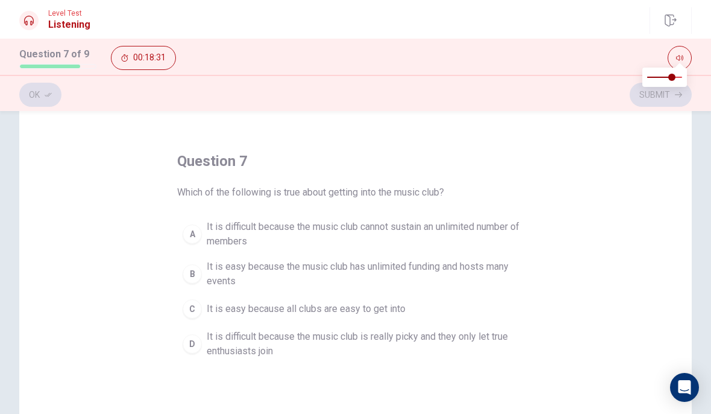
scroll to position [34, 0]
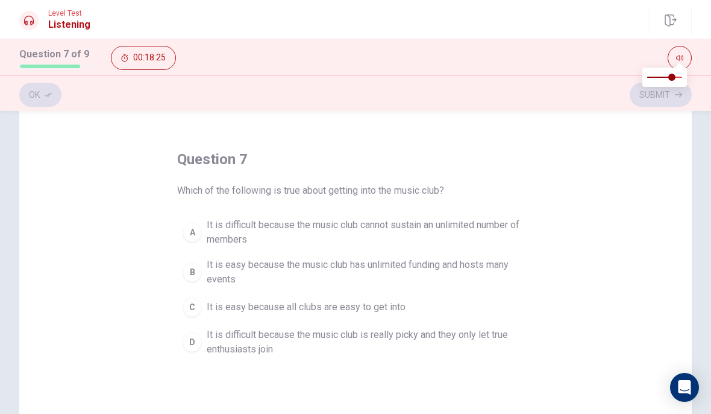
click at [187, 222] on button "A It is difficult because the music club cannot sustain an unlimited number of …" at bounding box center [355, 232] width 357 height 40
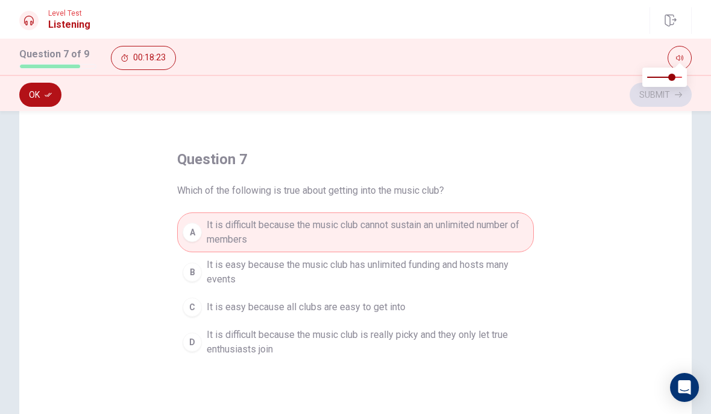
click at [43, 99] on button "Ok" at bounding box center [40, 95] width 42 height 24
click at [668, 81] on span at bounding box center [668, 77] width 7 height 7
click at [668, 95] on button "Submit" at bounding box center [661, 95] width 62 height 24
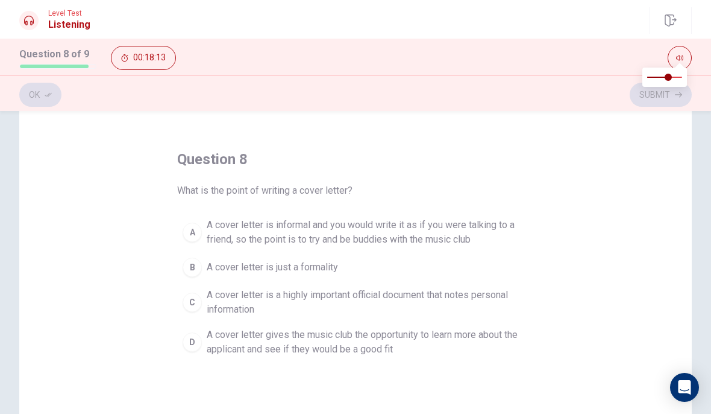
click at [194, 353] on button "D A cover letter gives the music club the opportunity to learn more about the a…" at bounding box center [355, 342] width 357 height 40
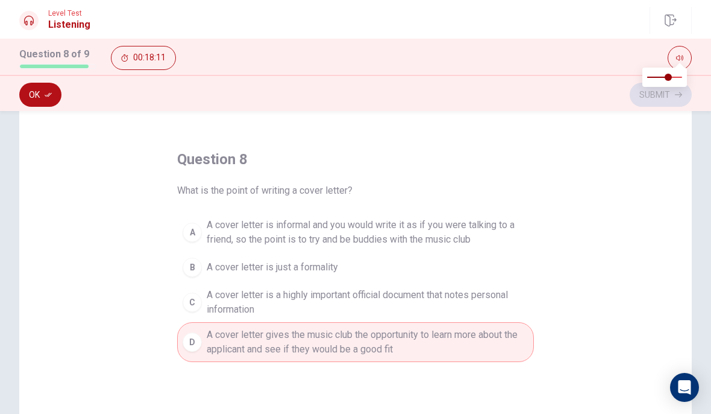
click at [38, 95] on button "Ok" at bounding box center [40, 95] width 42 height 24
click at [198, 305] on div "C" at bounding box center [192, 301] width 19 height 19
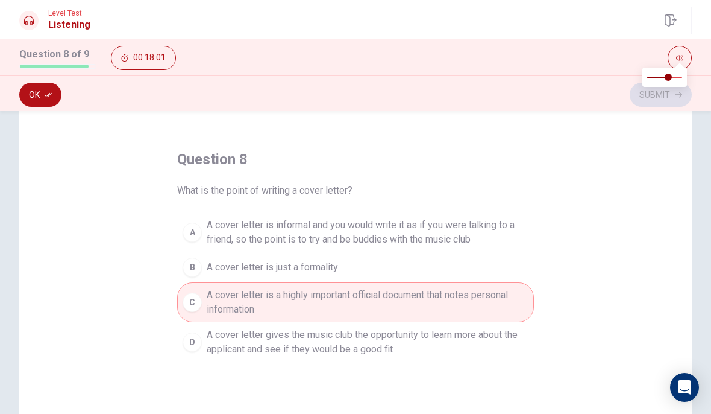
click at [195, 340] on div "D" at bounding box center [192, 341] width 19 height 19
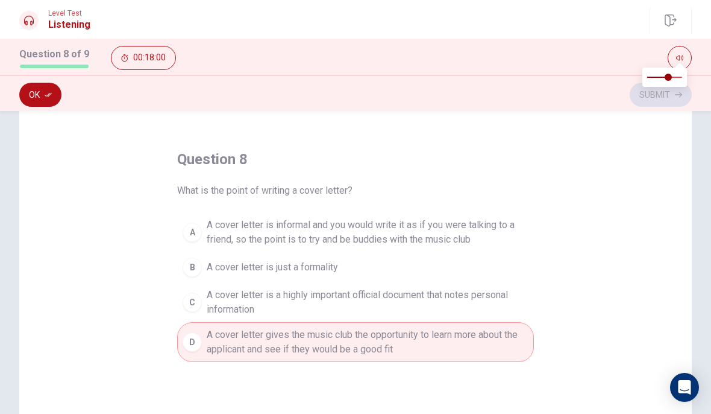
click at [30, 92] on button "Ok" at bounding box center [40, 95] width 42 height 24
click at [663, 95] on button "Submit" at bounding box center [661, 95] width 62 height 24
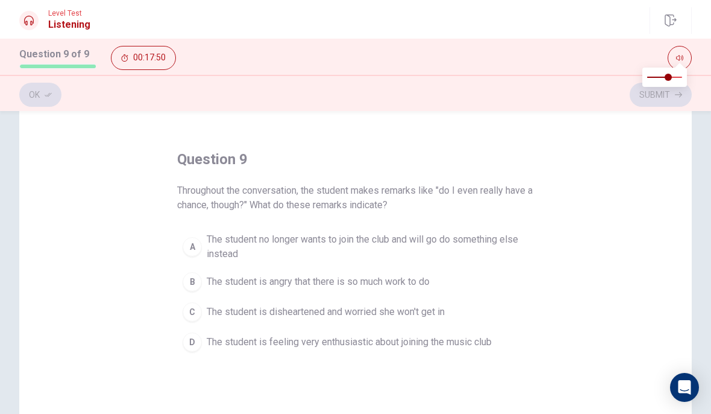
click at [190, 311] on div "C" at bounding box center [192, 311] width 19 height 19
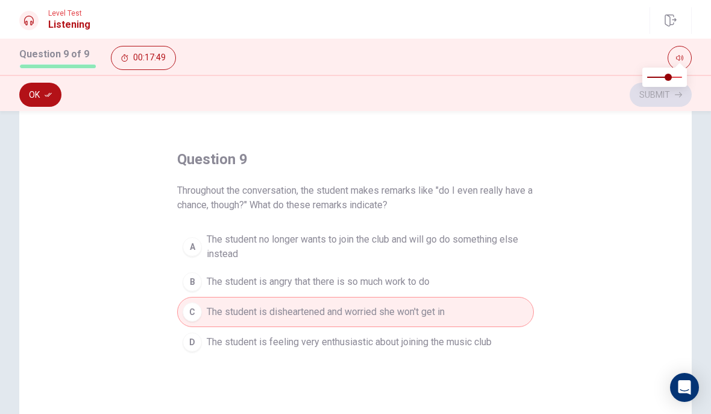
type input "0.8"
click at [675, 81] on span at bounding box center [675, 77] width 7 height 7
click at [41, 87] on button "Ok" at bounding box center [40, 95] width 42 height 24
click at [675, 92] on icon "button" at bounding box center [678, 94] width 7 height 7
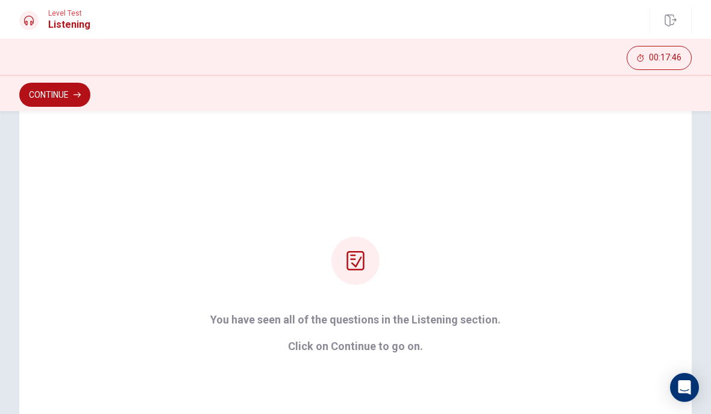
scroll to position [52, 0]
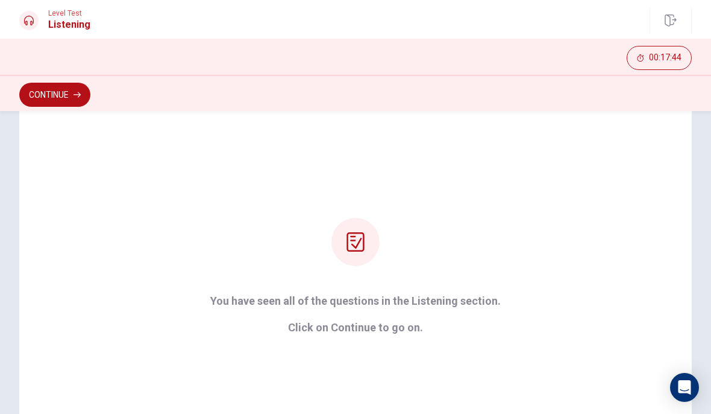
click at [505, 305] on div "You have seen all of the questions in the Listening section. Click on Continue …" at bounding box center [355, 276] width 324 height 116
click at [69, 87] on button "Continue" at bounding box center [54, 95] width 71 height 24
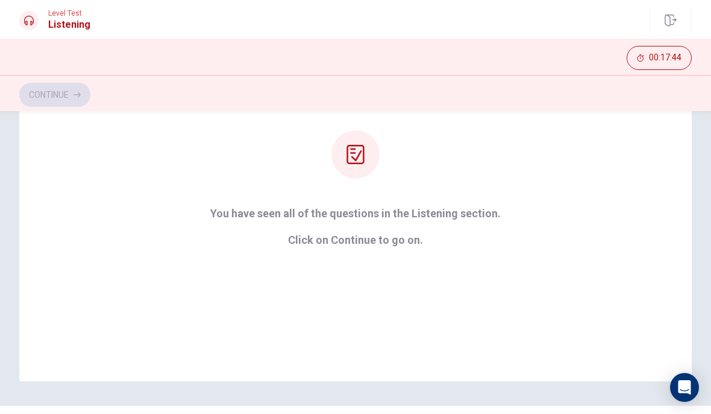
scroll to position [25, 0]
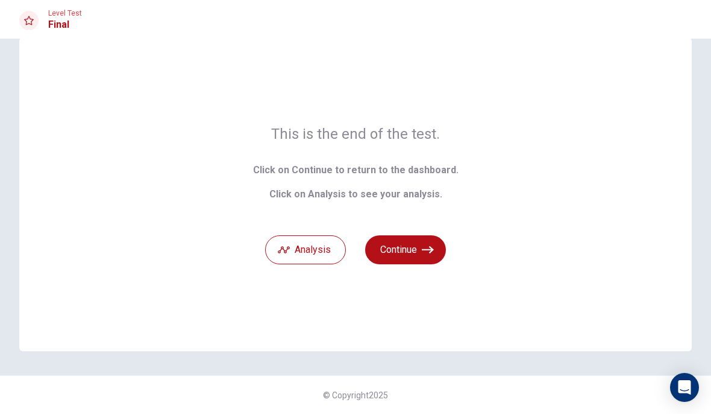
click at [431, 251] on icon "button" at bounding box center [428, 250] width 12 height 12
